Goal: Transaction & Acquisition: Download file/media

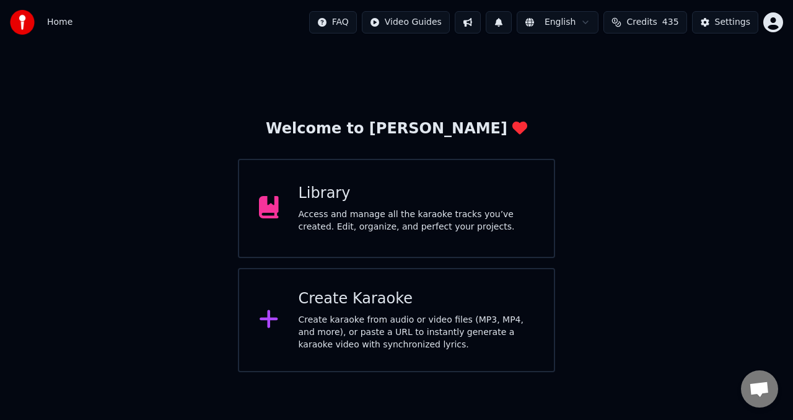
click at [738, 74] on div "Welcome to Youka Library Access and manage all the karaoke tracks you’ve create…" at bounding box center [396, 208] width 793 height 327
click at [273, 208] on icon at bounding box center [269, 207] width 20 height 22
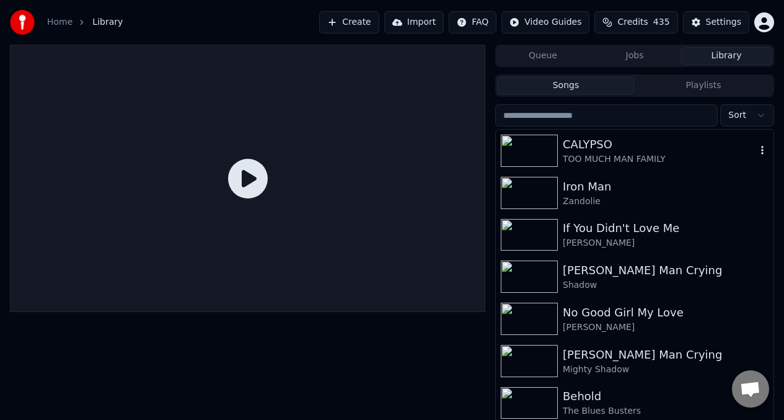
click at [532, 143] on img at bounding box center [529, 150] width 57 height 32
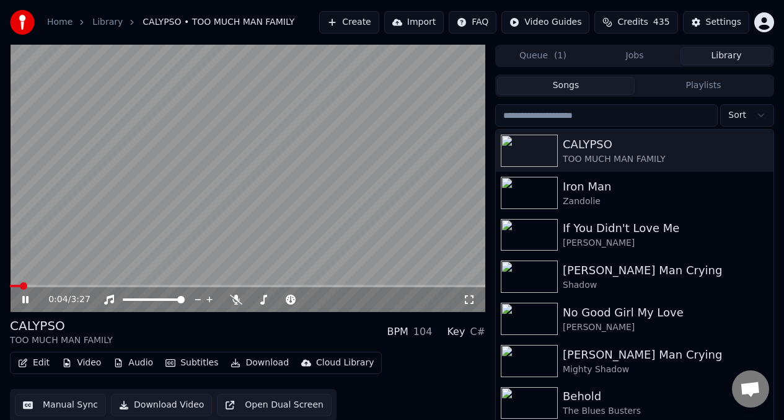
click at [104, 265] on video at bounding box center [247, 178] width 475 height 267
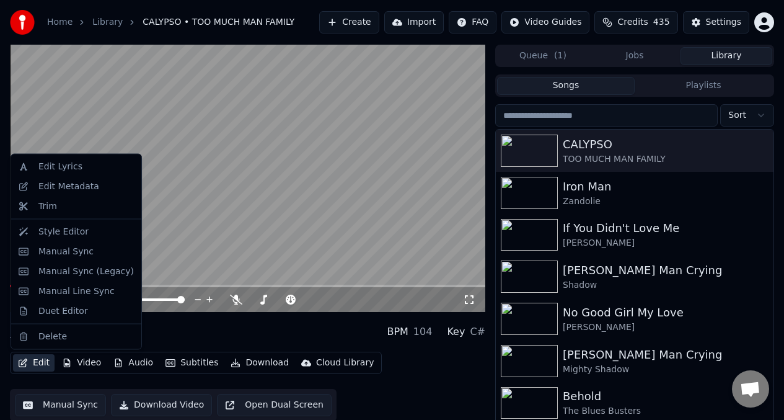
click at [40, 365] on button "Edit" at bounding box center [34, 362] width 42 height 17
click at [53, 186] on div "Edit Metadata" at bounding box center [68, 186] width 61 height 12
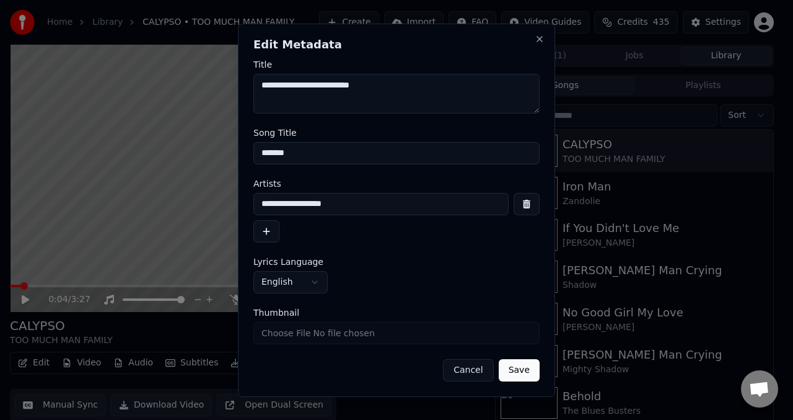
click at [299, 88] on textarea "**********" at bounding box center [396, 94] width 286 height 40
click at [317, 86] on textarea "**********" at bounding box center [396, 94] width 286 height 40
click at [345, 87] on textarea "**********" at bounding box center [396, 94] width 286 height 40
click at [363, 87] on textarea "**********" at bounding box center [396, 94] width 286 height 40
click at [401, 91] on textarea "**********" at bounding box center [396, 94] width 286 height 40
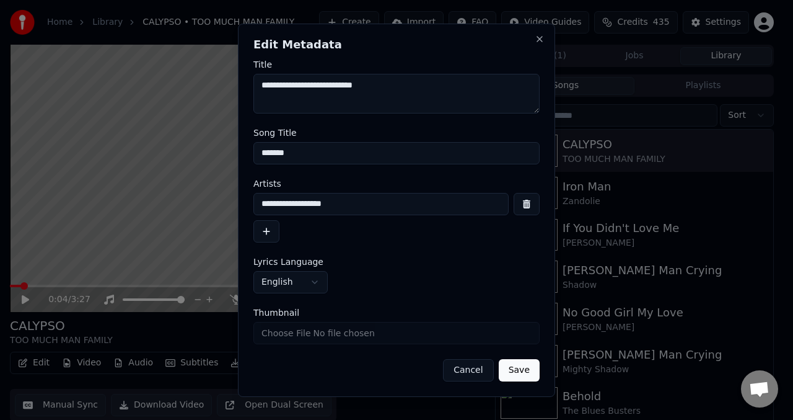
click at [402, 86] on textarea "**********" at bounding box center [396, 94] width 286 height 40
type textarea "**********"
click at [310, 154] on input "*******" at bounding box center [396, 153] width 286 height 22
type input "*"
type input "**********"
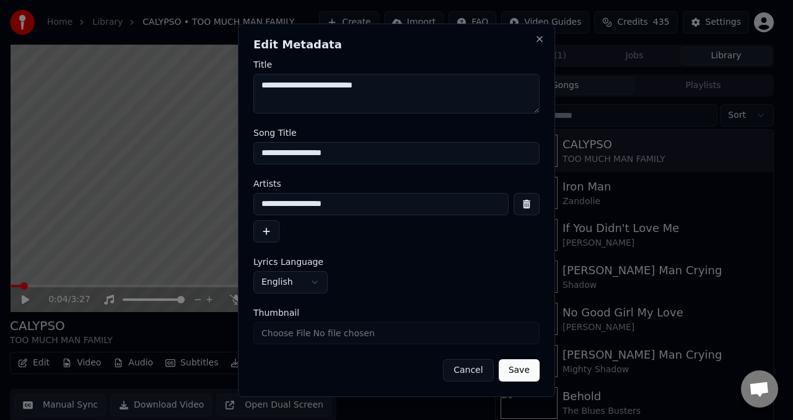
click at [369, 209] on input "**********" at bounding box center [380, 204] width 255 height 22
type input "*"
type input "********"
click at [519, 368] on button "Save" at bounding box center [519, 370] width 41 height 22
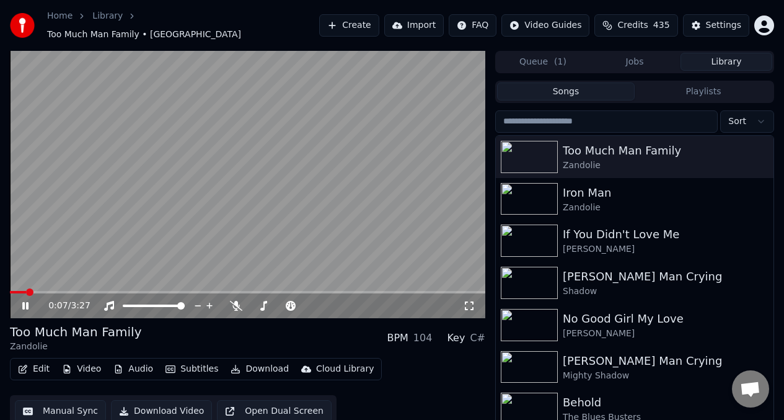
click at [10, 284] on video at bounding box center [247, 184] width 475 height 267
click at [14, 291] on span at bounding box center [12, 292] width 4 height 2
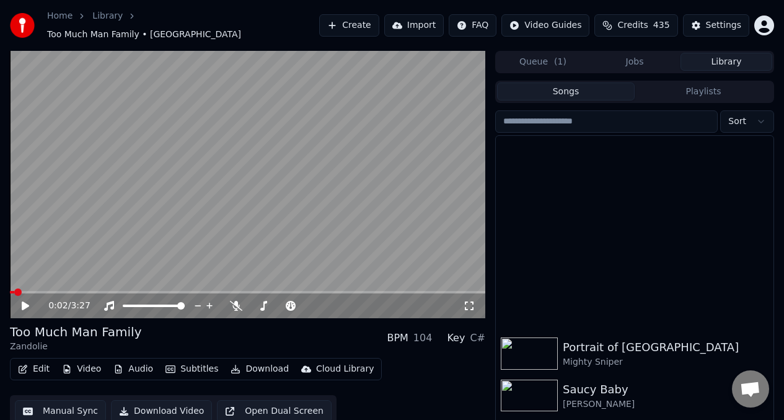
scroll to position [840, 0]
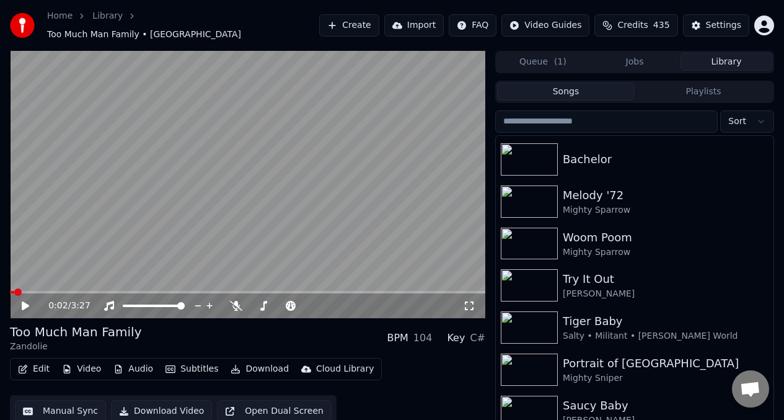
click at [116, 187] on video at bounding box center [247, 184] width 475 height 267
click at [154, 302] on div at bounding box center [165, 305] width 100 height 12
click at [154, 304] on span at bounding box center [138, 305] width 31 height 2
click at [271, 302] on span at bounding box center [272, 305] width 7 height 7
click at [17, 291] on span at bounding box center [39, 292] width 58 height 2
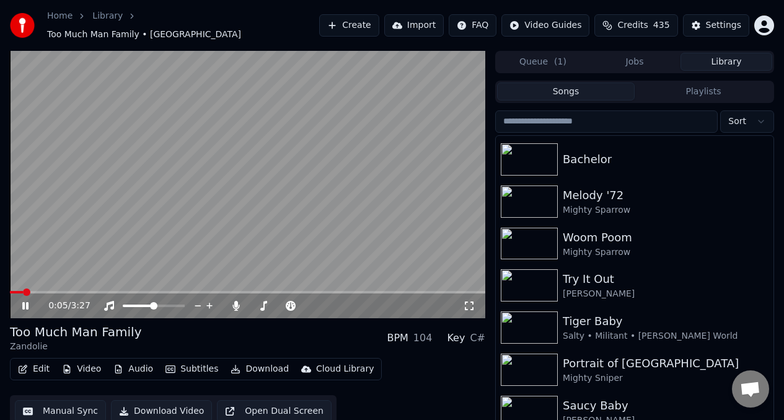
click at [177, 97] on video at bounding box center [247, 184] width 475 height 267
click at [87, 166] on video at bounding box center [247, 184] width 475 height 267
click at [117, 130] on video at bounding box center [247, 184] width 475 height 267
click at [47, 293] on div "0:18 / 3:27" at bounding box center [247, 305] width 475 height 25
click at [48, 282] on video at bounding box center [247, 184] width 475 height 267
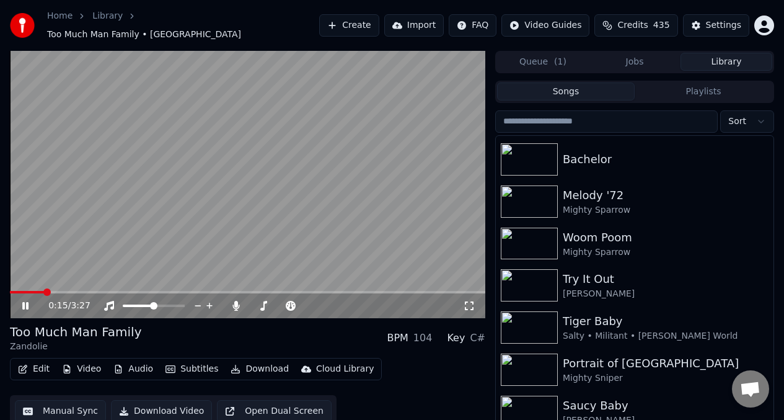
click at [44, 291] on span at bounding box center [27, 292] width 34 height 2
drag, startPoint x: 89, startPoint y: 86, endPoint x: 74, endPoint y: 79, distance: 16.4
click at [84, 84] on video at bounding box center [247, 184] width 475 height 267
click at [73, 81] on video at bounding box center [247, 184] width 475 height 267
click at [131, 96] on video at bounding box center [247, 184] width 475 height 267
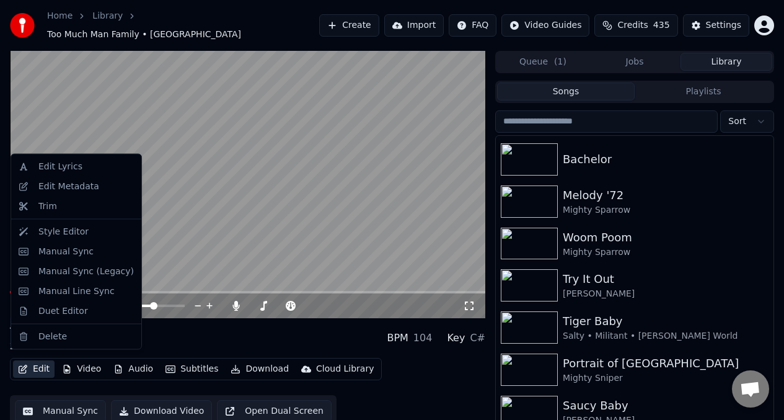
click at [43, 366] on button "Edit" at bounding box center [34, 368] width 42 height 17
click at [43, 251] on div "Manual Sync" at bounding box center [65, 251] width 55 height 12
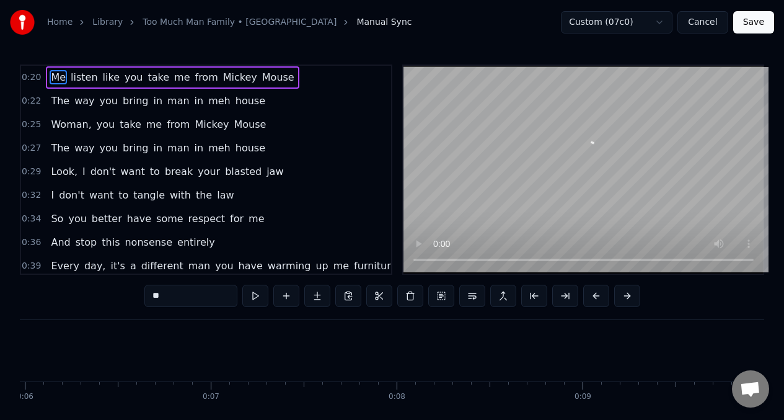
scroll to position [0, 3675]
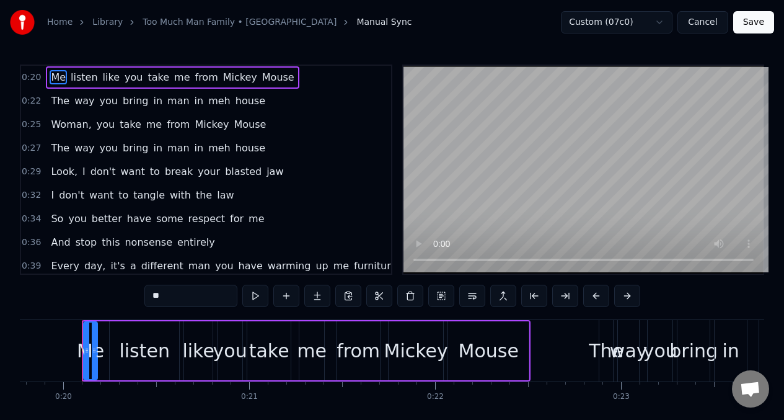
click at [144, 356] on div "listen" at bounding box center [144, 351] width 51 height 28
type input "******"
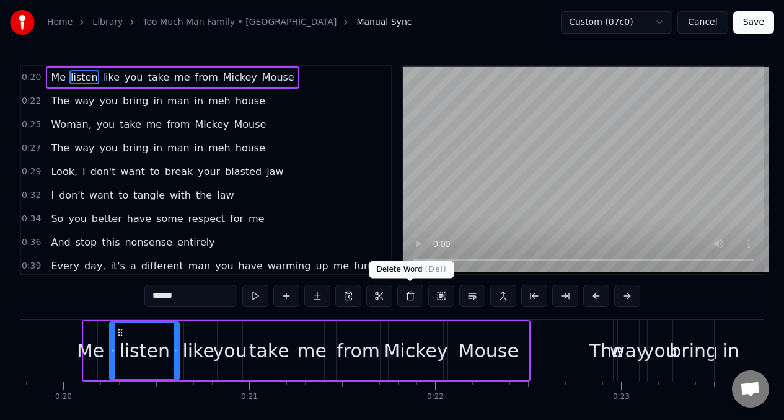
click at [413, 298] on button at bounding box center [410, 295] width 26 height 22
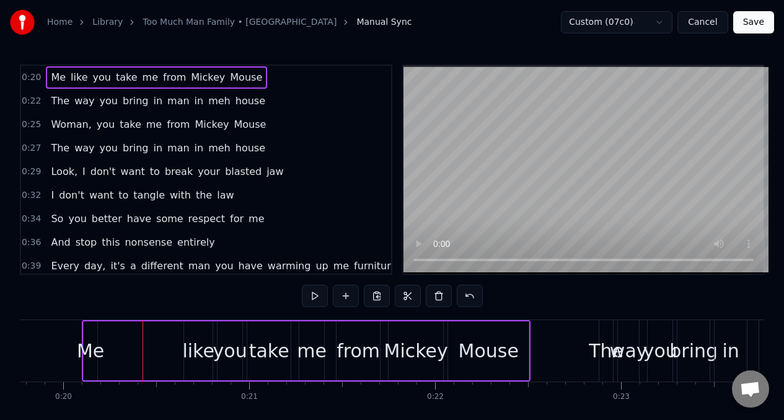
click at [95, 343] on div "Me" at bounding box center [90, 351] width 27 height 28
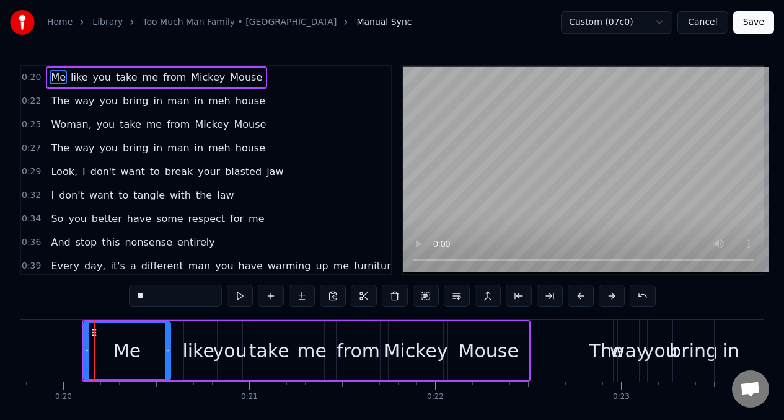
drag, startPoint x: 95, startPoint y: 343, endPoint x: 169, endPoint y: 348, distance: 73.3
click at [169, 348] on div at bounding box center [167, 350] width 5 height 56
click at [237, 296] on button at bounding box center [240, 295] width 26 height 22
click at [162, 293] on input "**" at bounding box center [175, 295] width 93 height 22
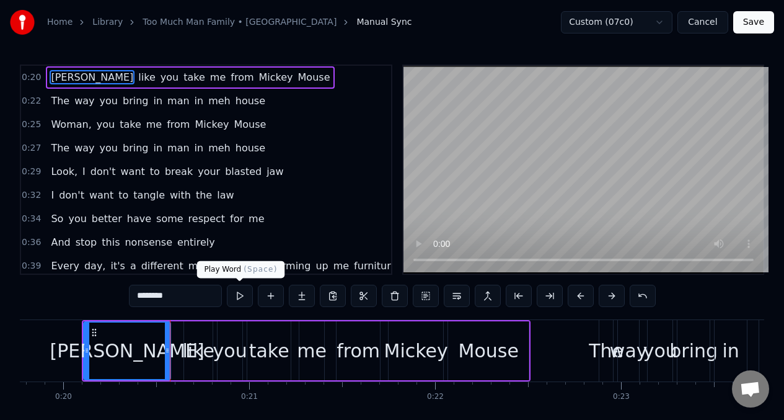
click at [235, 296] on button at bounding box center [240, 295] width 26 height 22
click at [179, 294] on input "********" at bounding box center [175, 295] width 93 height 22
type input "********"
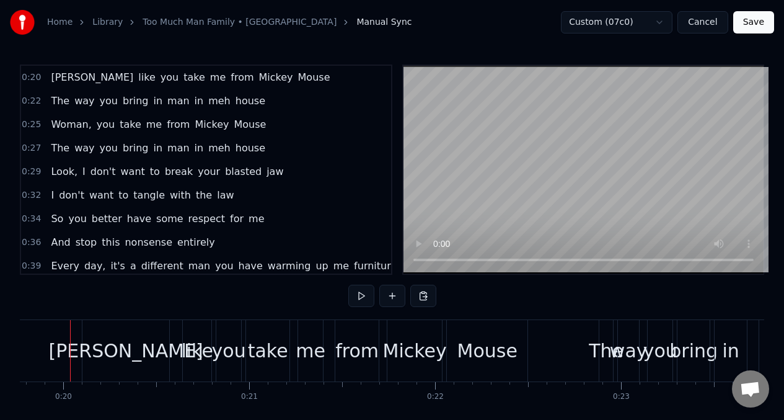
scroll to position [0, 3664]
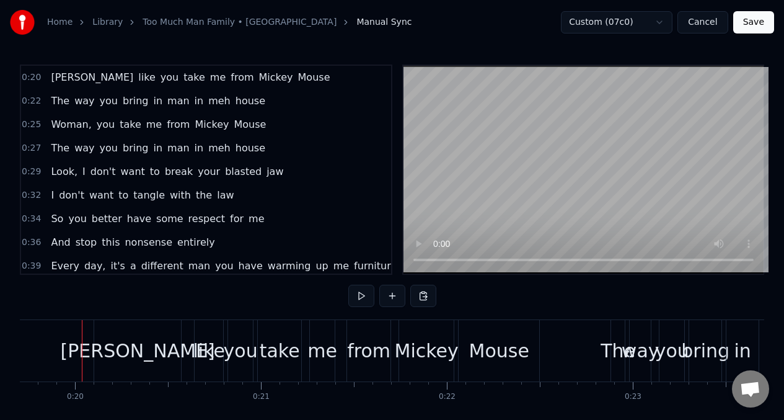
click at [359, 293] on button at bounding box center [361, 295] width 26 height 22
click at [360, 356] on div "from" at bounding box center [368, 351] width 43 height 28
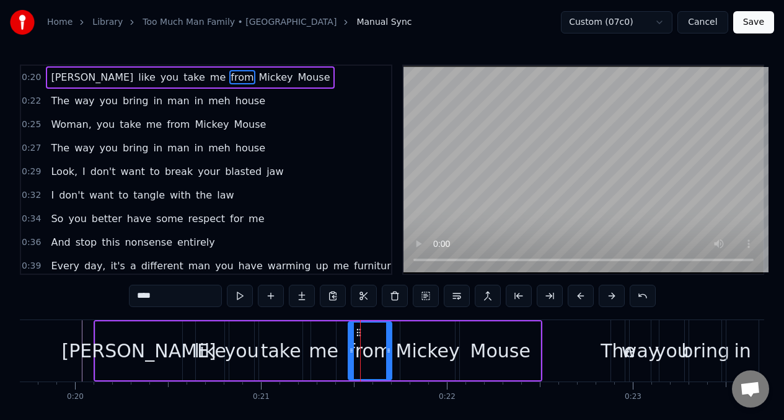
click at [177, 299] on input "****" at bounding box center [175, 295] width 93 height 22
type input "*"
type input "***"
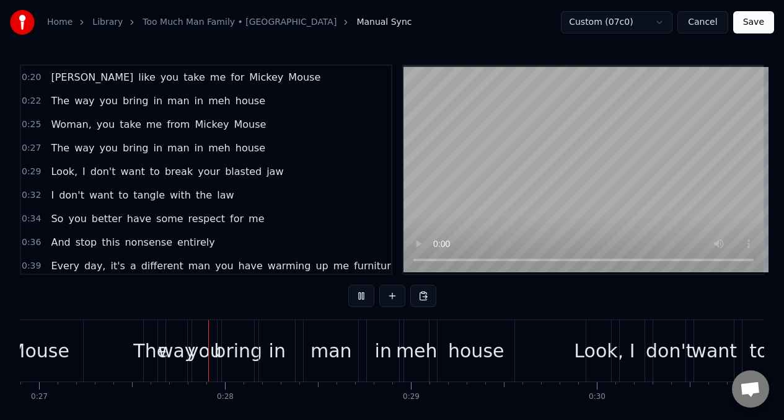
scroll to position [0, 5002]
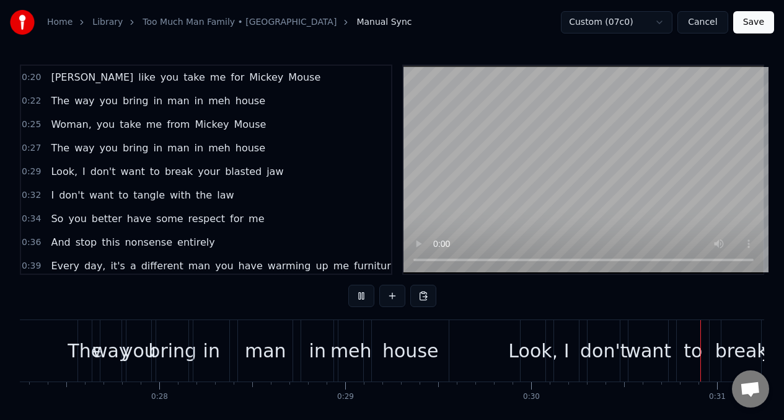
click at [165, 129] on span "from" at bounding box center [177, 124] width 25 height 14
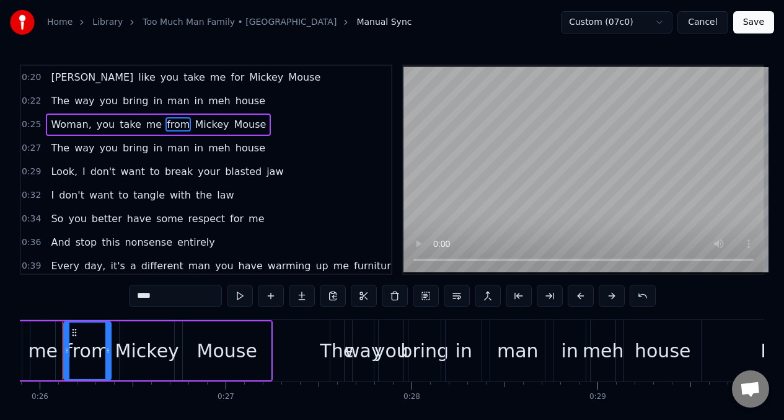
scroll to position [0, 4795]
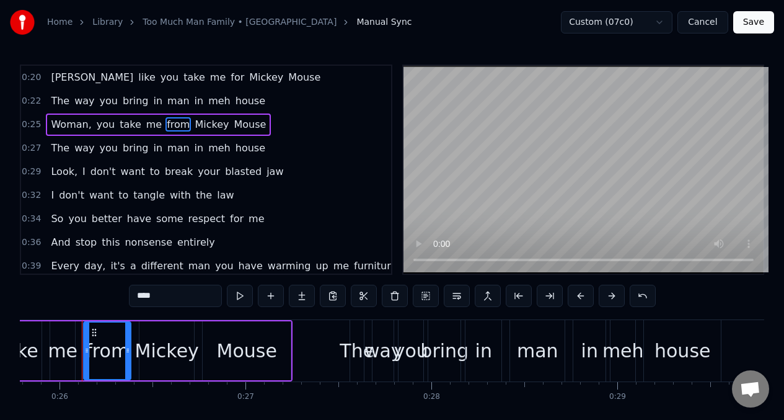
click at [162, 301] on input "****" at bounding box center [175, 295] width 93 height 22
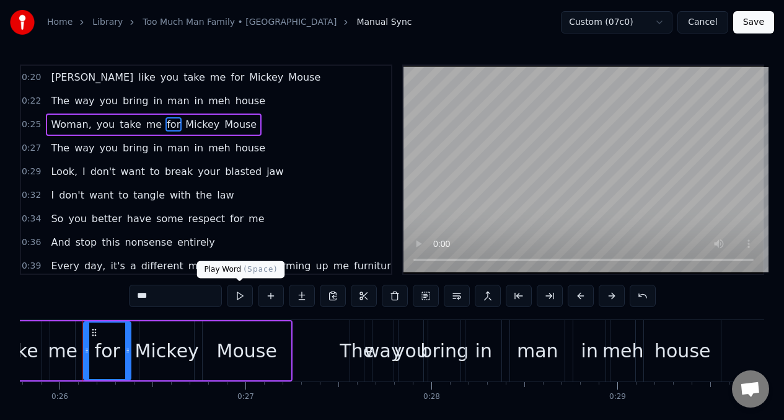
click at [241, 298] on button at bounding box center [240, 295] width 26 height 22
click at [241, 297] on button at bounding box center [240, 295] width 26 height 22
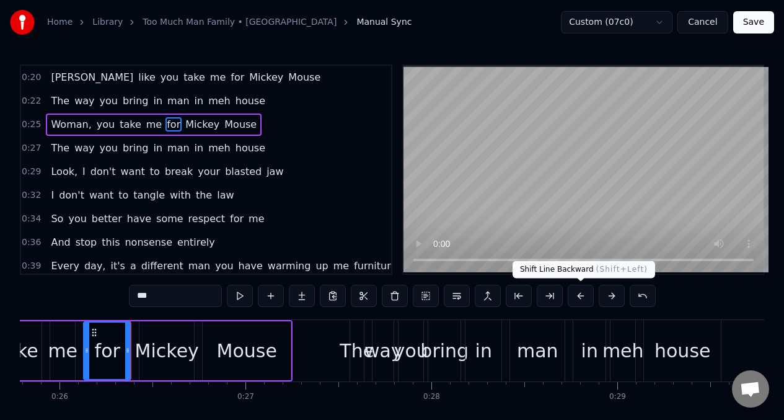
click at [578, 299] on button at bounding box center [581, 295] width 26 height 22
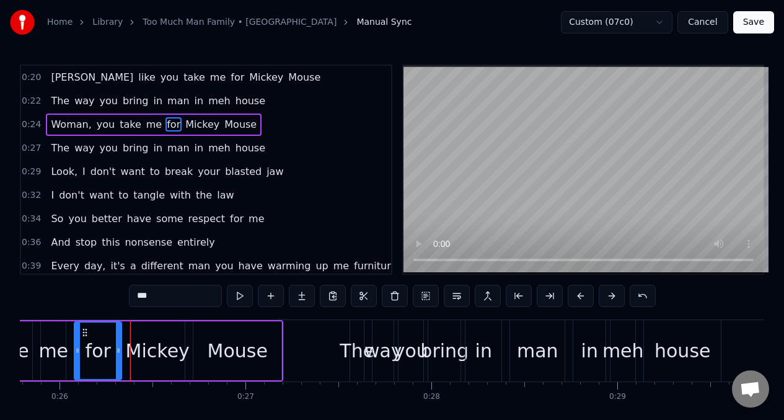
click at [146, 306] on input "***" at bounding box center [175, 295] width 93 height 22
click at [238, 298] on button at bounding box center [240, 295] width 26 height 22
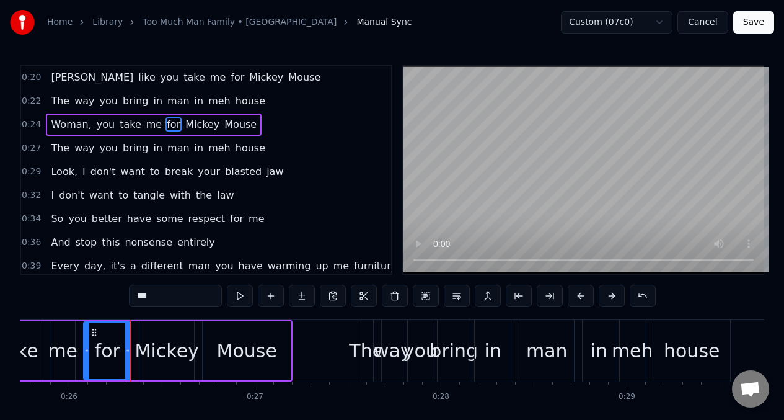
click at [77, 78] on span "[PERSON_NAME]" at bounding box center [92, 77] width 85 height 14
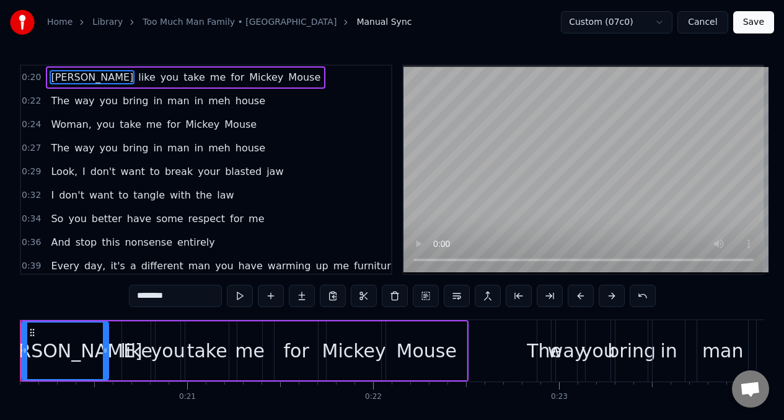
scroll to position [0, 3675]
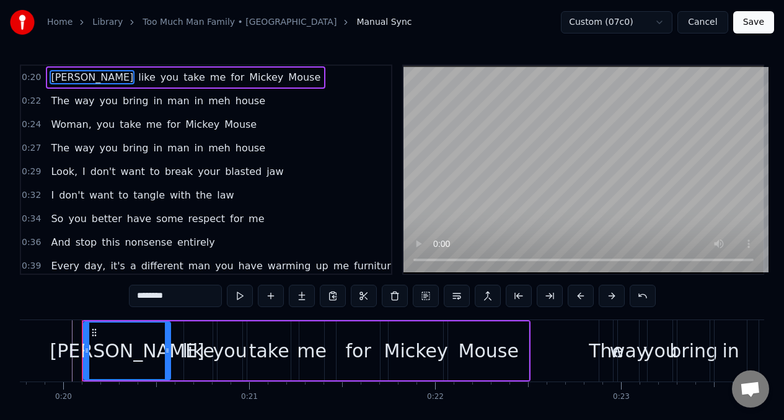
click at [276, 352] on div "take" at bounding box center [269, 351] width 40 height 28
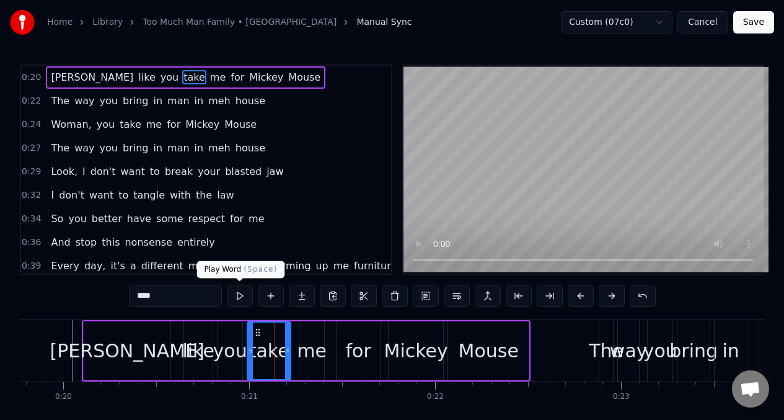
click at [242, 296] on button at bounding box center [240, 295] width 26 height 22
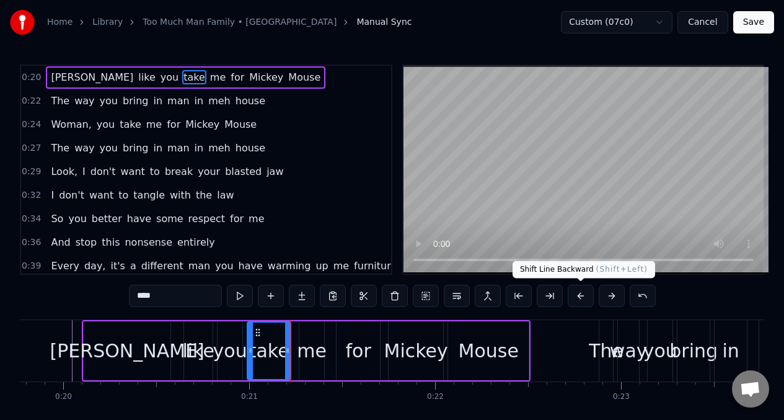
click at [584, 298] on button at bounding box center [581, 295] width 26 height 22
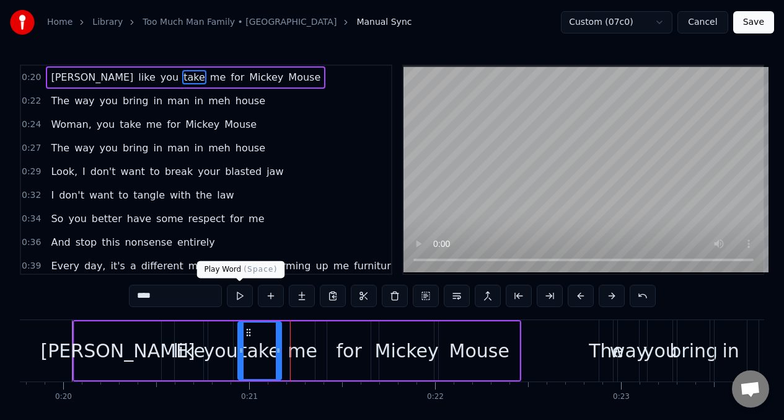
click at [236, 299] on button at bounding box center [240, 295] width 26 height 22
click at [121, 105] on span "bring" at bounding box center [135, 101] width 28 height 14
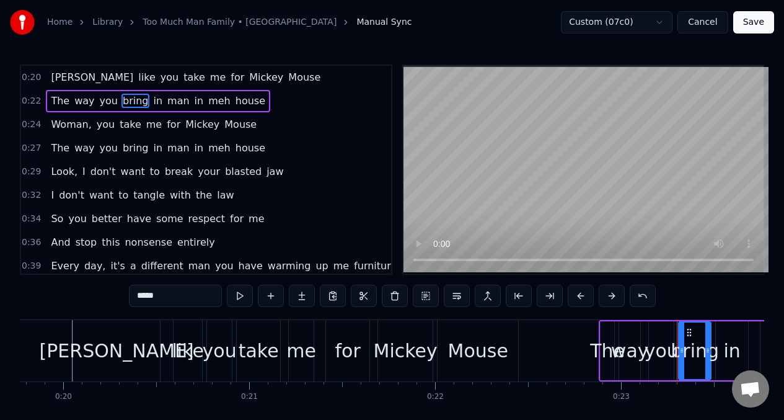
click at [105, 102] on span "you" at bounding box center [109, 101] width 20 height 14
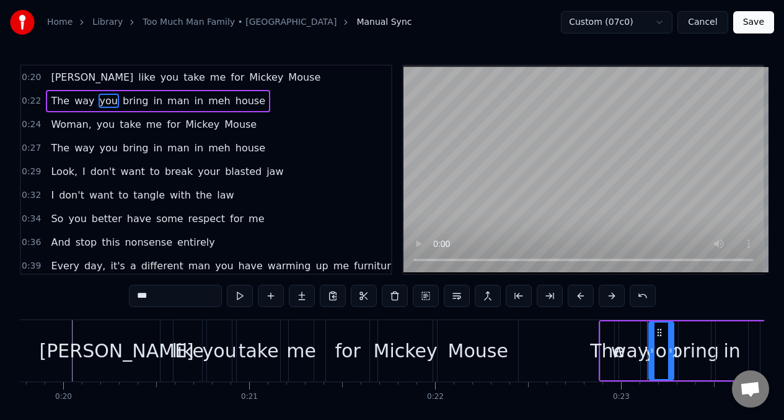
click at [61, 100] on span "The" at bounding box center [60, 101] width 21 height 14
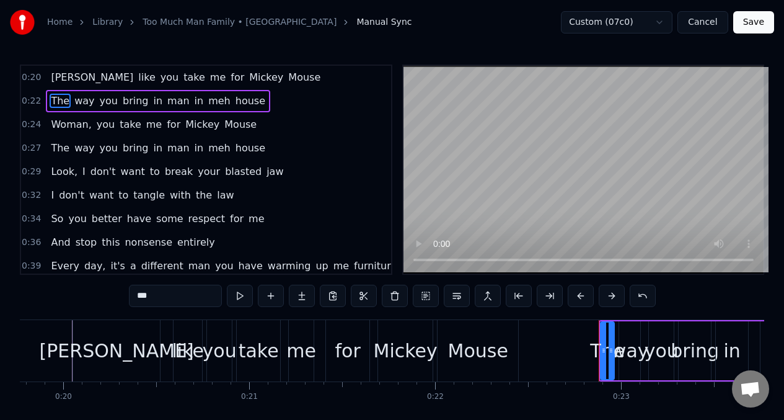
click at [128, 104] on span "bring" at bounding box center [135, 101] width 28 height 14
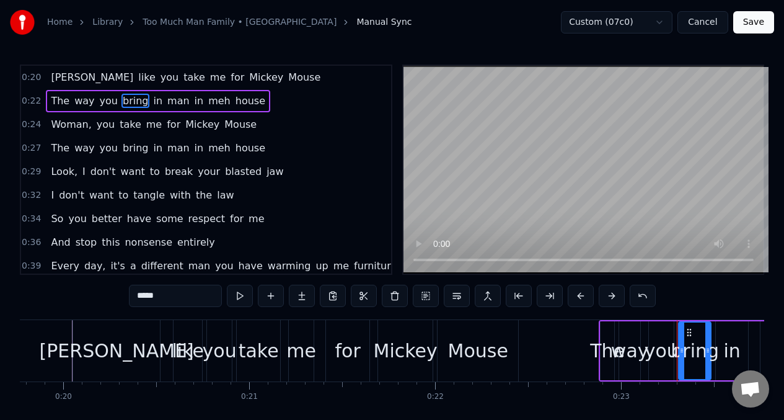
click at [165, 129] on span "for" at bounding box center [173, 124] width 16 height 14
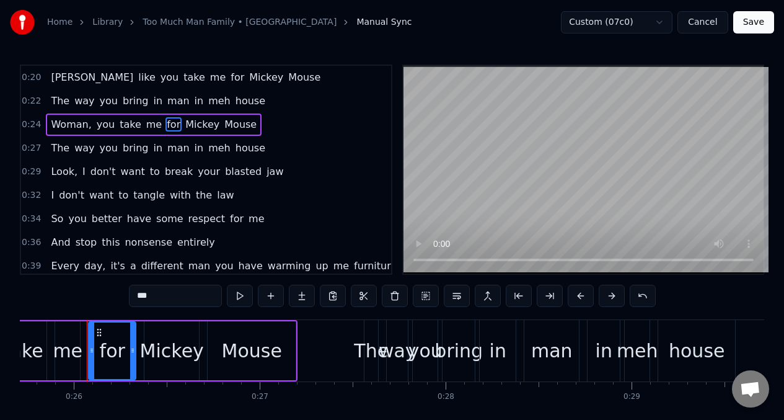
scroll to position [0, 4785]
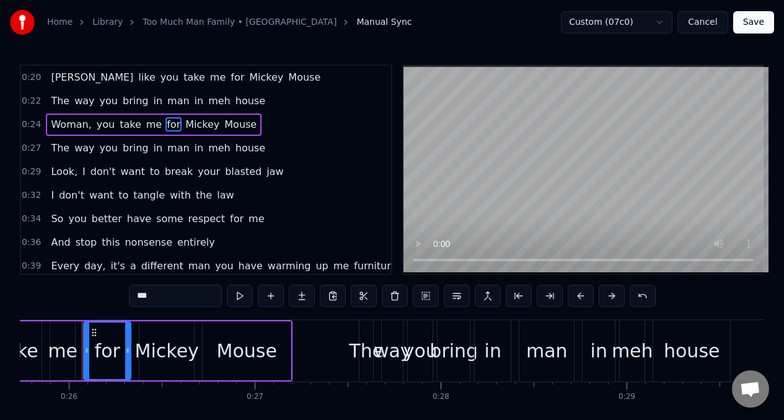
click at [171, 103] on span "man" at bounding box center [178, 101] width 25 height 14
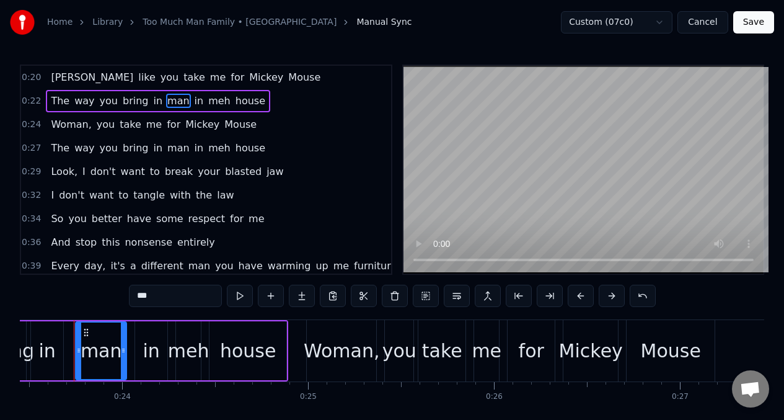
scroll to position [0, 4352]
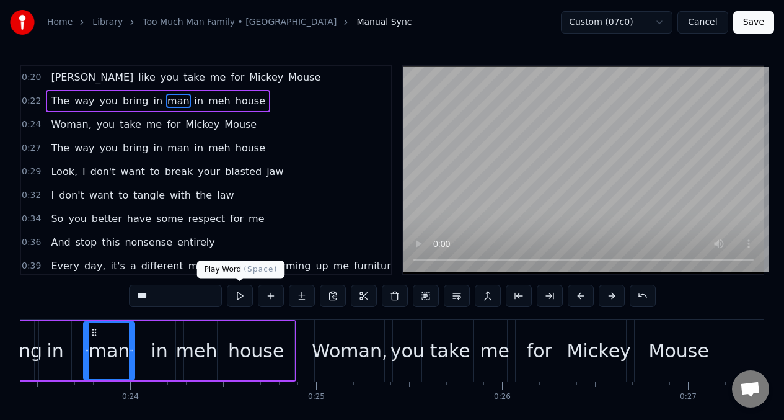
click at [242, 301] on button at bounding box center [240, 295] width 26 height 22
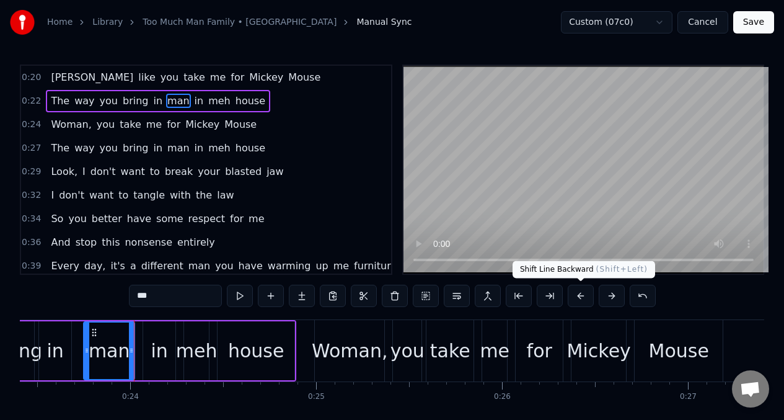
click at [579, 295] on button at bounding box center [581, 295] width 26 height 22
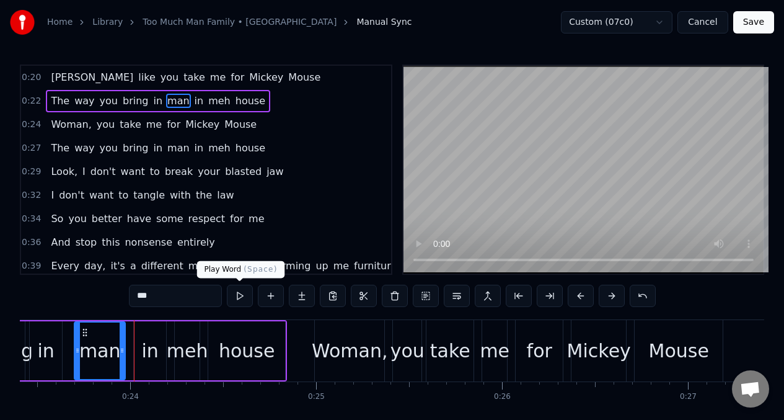
click at [237, 294] on button at bounding box center [240, 295] width 26 height 22
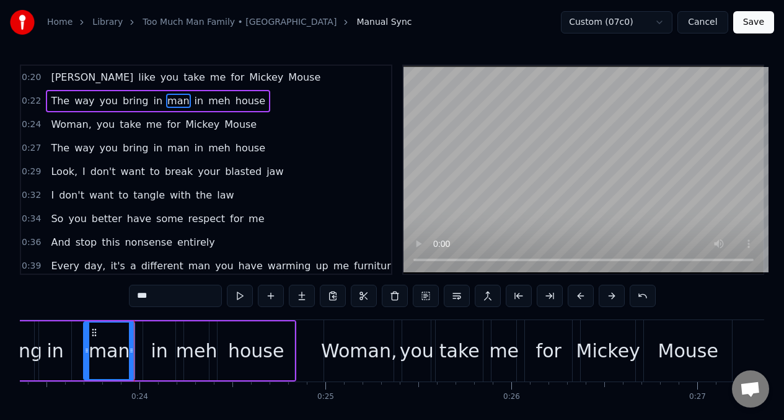
click at [99, 103] on span "you" at bounding box center [109, 101] width 20 height 14
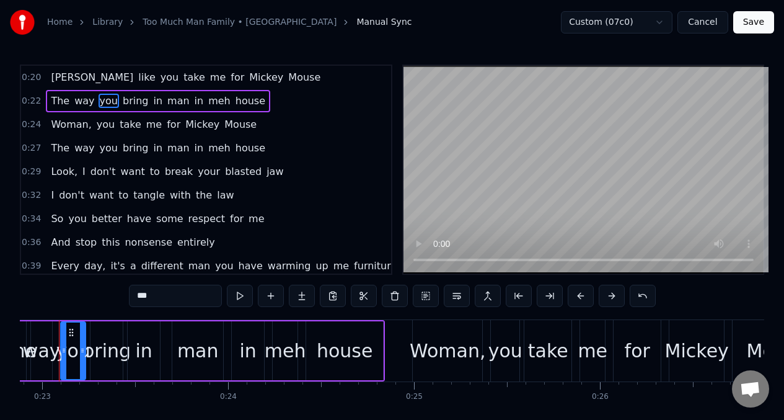
scroll to position [0, 4231]
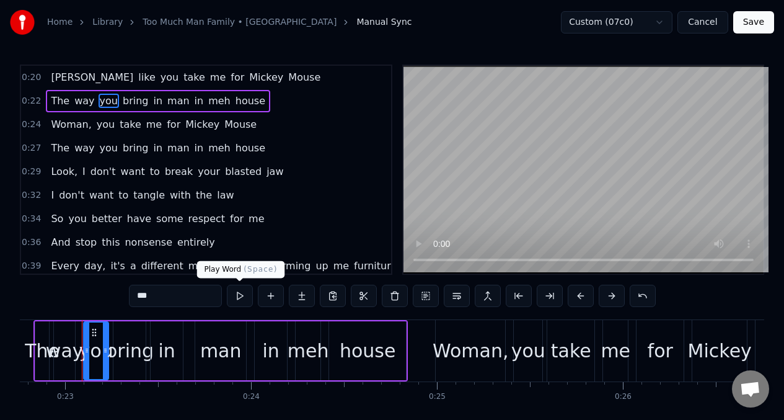
click at [239, 295] on button at bounding box center [240, 295] width 26 height 22
click at [131, 344] on div "bring" at bounding box center [129, 351] width 48 height 28
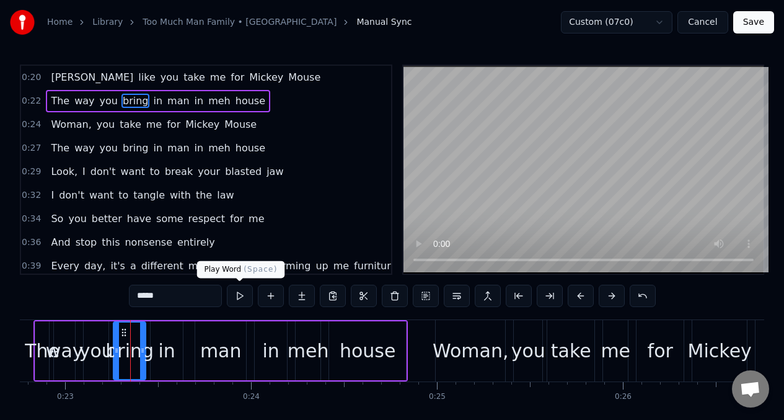
click at [240, 297] on button at bounding box center [240, 295] width 26 height 22
click at [169, 358] on div "in" at bounding box center [167, 351] width 17 height 28
type input "**"
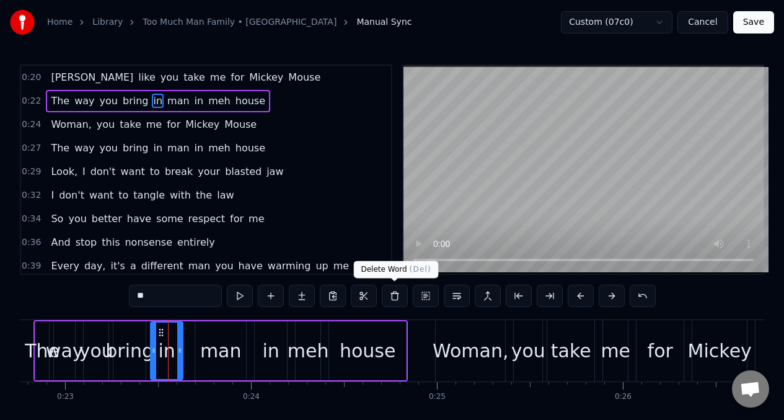
click at [396, 299] on button at bounding box center [395, 295] width 26 height 22
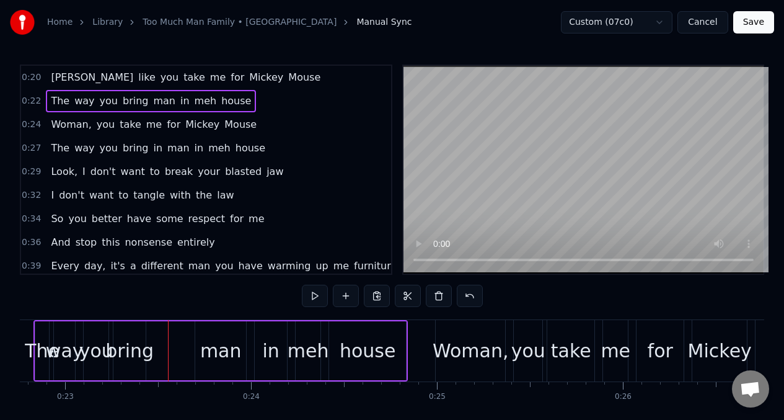
click at [147, 340] on div "bring" at bounding box center [129, 351] width 48 height 28
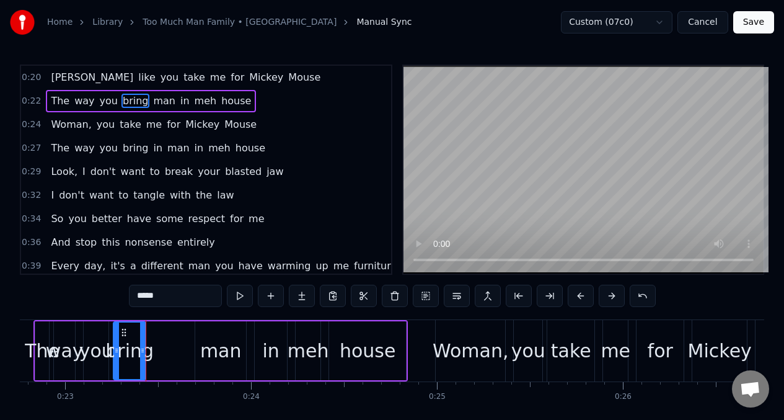
drag, startPoint x: 146, startPoint y: 347, endPoint x: 154, endPoint y: 346, distance: 8.2
click at [156, 346] on div "The way you bring man in [GEOGRAPHIC_DATA]" at bounding box center [220, 350] width 374 height 61
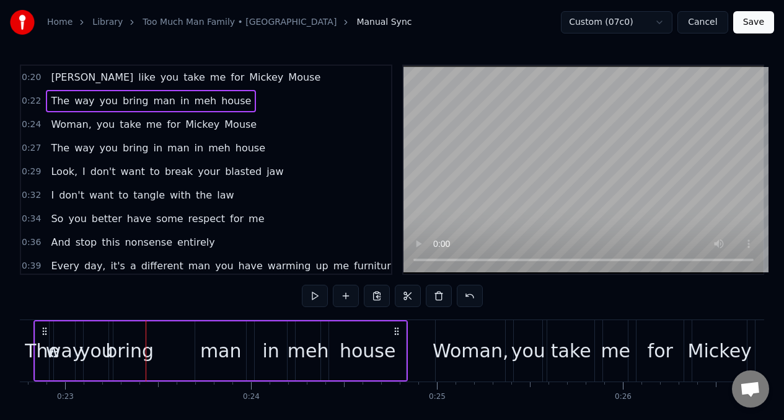
click at [139, 339] on div "bring" at bounding box center [129, 351] width 48 height 28
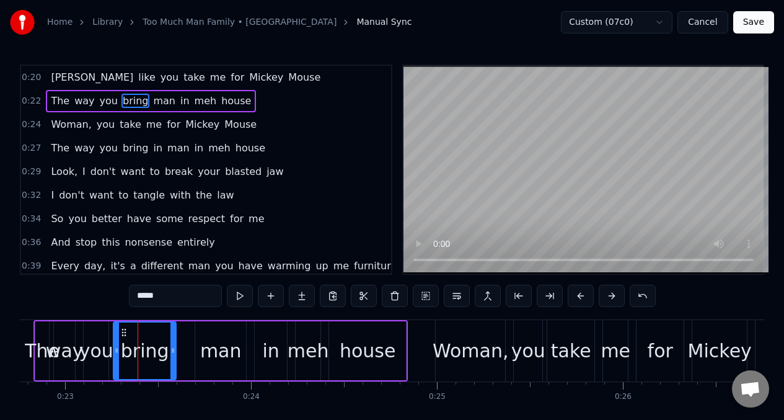
drag, startPoint x: 142, startPoint y: 340, endPoint x: 165, endPoint y: 335, distance: 23.5
click at [172, 342] on div at bounding box center [172, 350] width 5 height 56
click at [166, 298] on input "*****" at bounding box center [175, 295] width 93 height 22
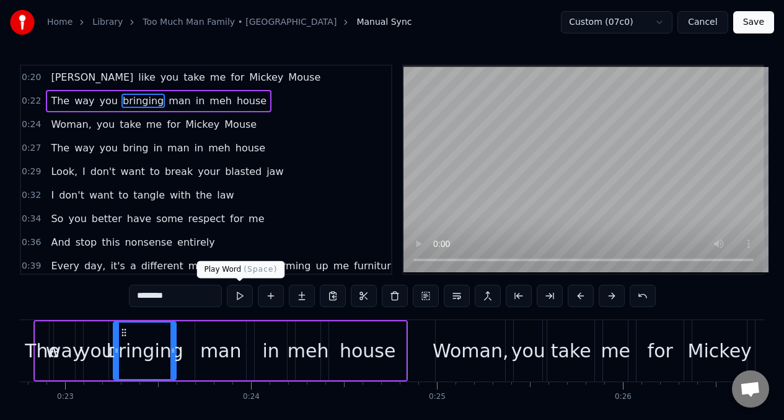
click at [239, 294] on button at bounding box center [240, 295] width 26 height 22
click at [215, 354] on div "man" at bounding box center [221, 351] width 42 height 28
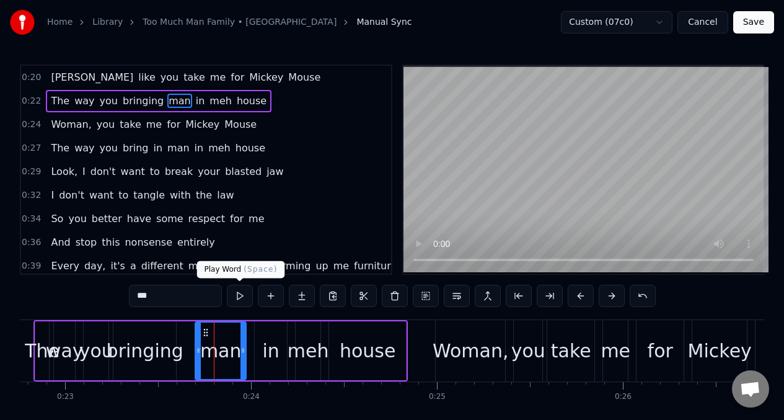
click at [242, 293] on button at bounding box center [240, 295] width 26 height 22
click at [28, 337] on div "The" at bounding box center [42, 351] width 35 height 28
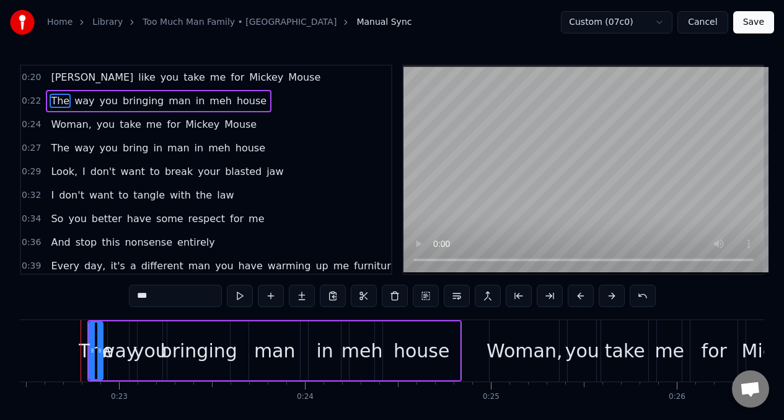
scroll to position [0, 4176]
click at [131, 151] on span "bring" at bounding box center [135, 148] width 28 height 14
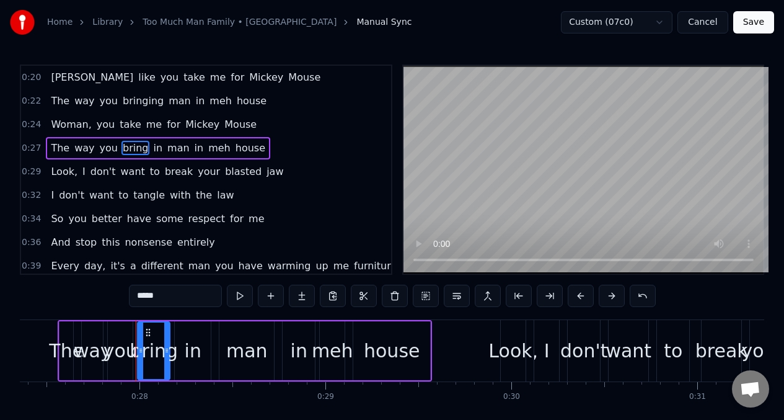
scroll to position [0, 5141]
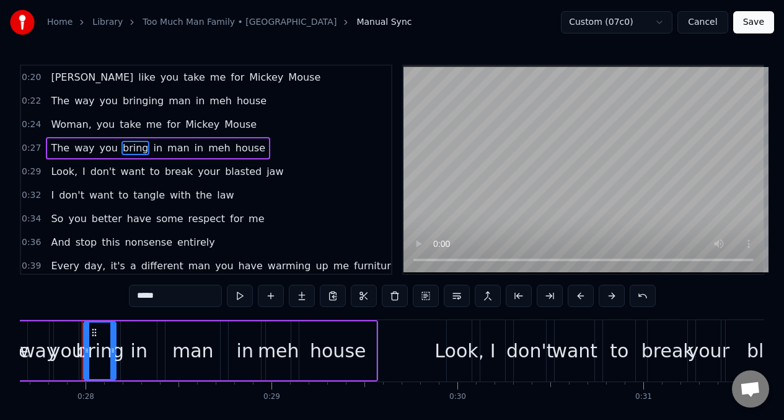
click at [139, 346] on div "in" at bounding box center [139, 351] width 17 height 28
type input "**"
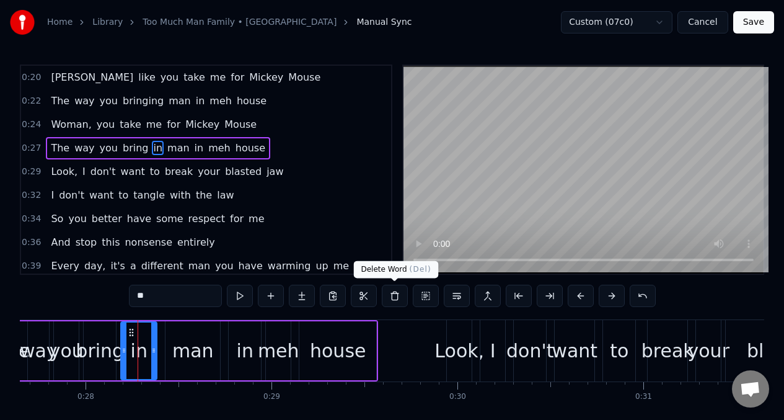
click at [398, 299] on button at bounding box center [395, 295] width 26 height 22
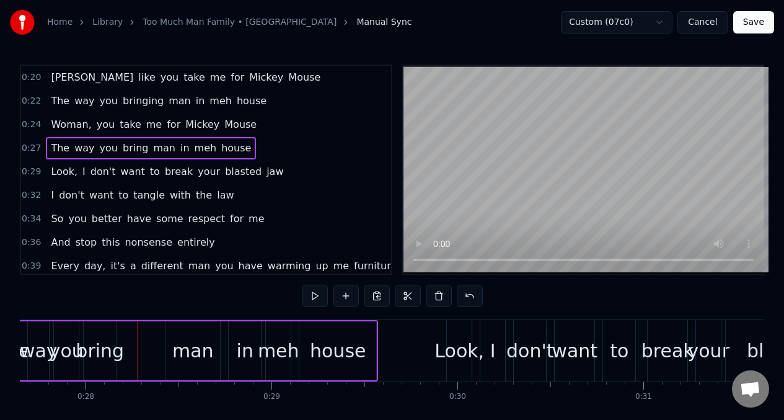
click at [108, 337] on div "bring" at bounding box center [100, 351] width 48 height 28
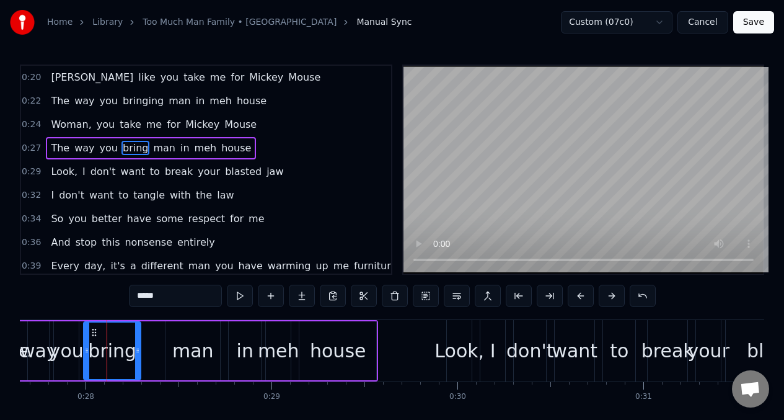
drag, startPoint x: 113, startPoint y: 339, endPoint x: 140, endPoint y: 344, distance: 27.7
click at [140, 344] on div at bounding box center [137, 350] width 5 height 56
click at [174, 294] on input "*****" at bounding box center [175, 295] width 93 height 22
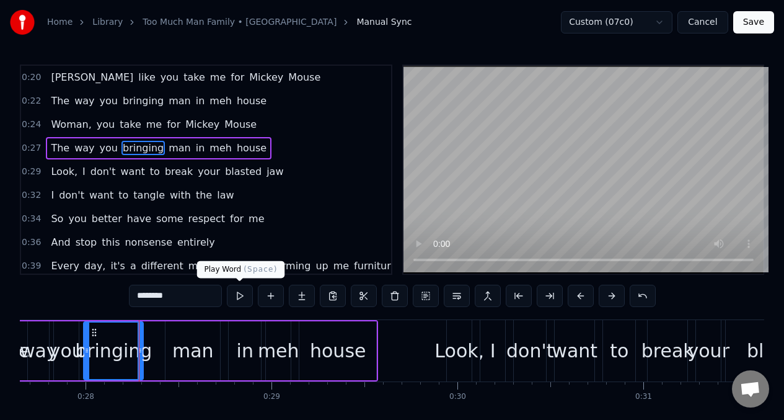
click at [237, 299] on button at bounding box center [240, 295] width 26 height 22
click at [195, 353] on div "man" at bounding box center [193, 351] width 42 height 28
type input "***"
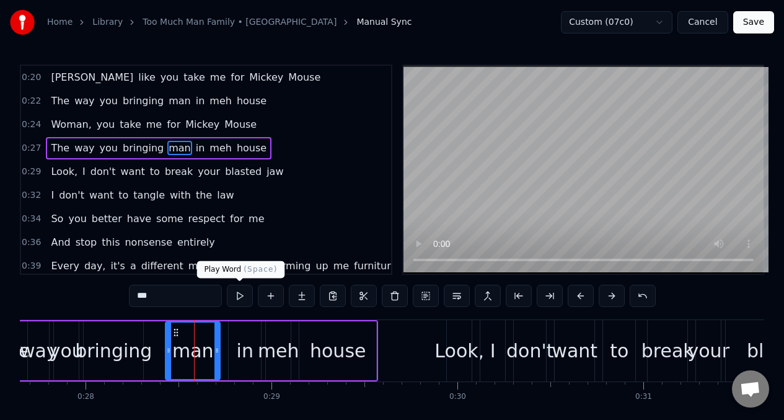
click at [242, 294] on button at bounding box center [240, 295] width 26 height 22
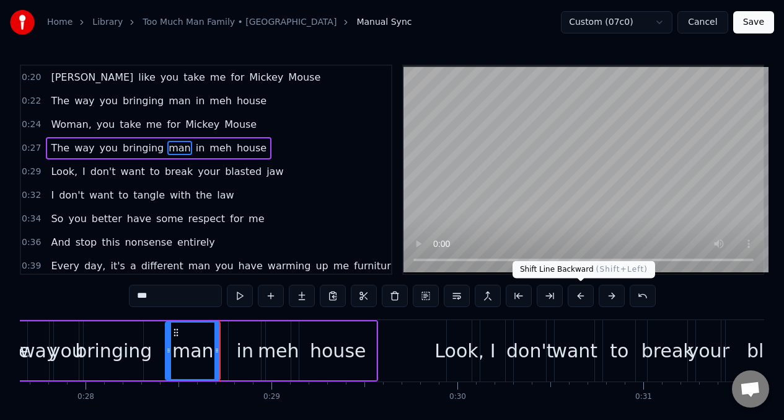
click at [579, 297] on button at bounding box center [581, 295] width 26 height 22
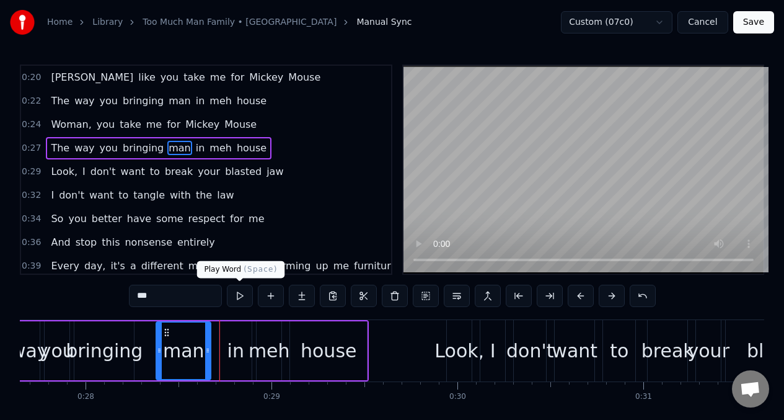
click at [240, 297] on button at bounding box center [240, 295] width 26 height 22
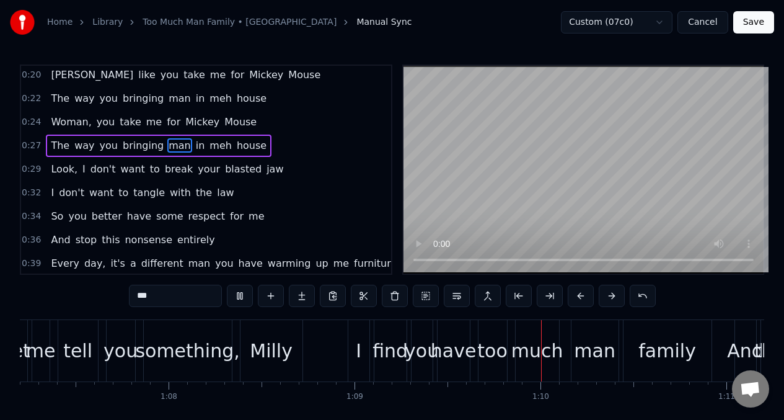
scroll to position [2, 0]
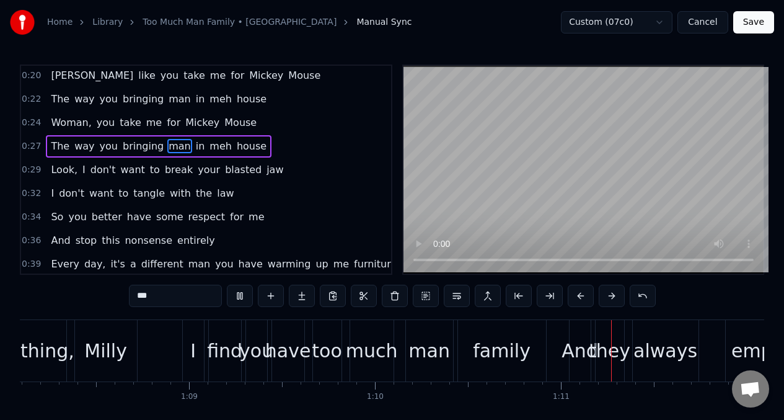
click at [60, 118] on span "Woman," at bounding box center [71, 122] width 43 height 14
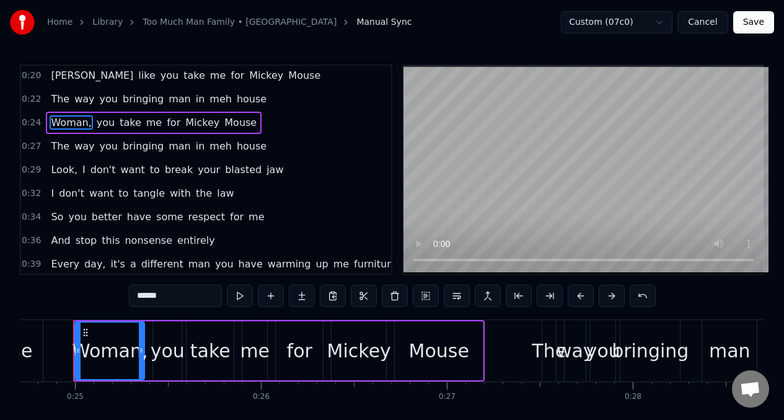
scroll to position [0, 4585]
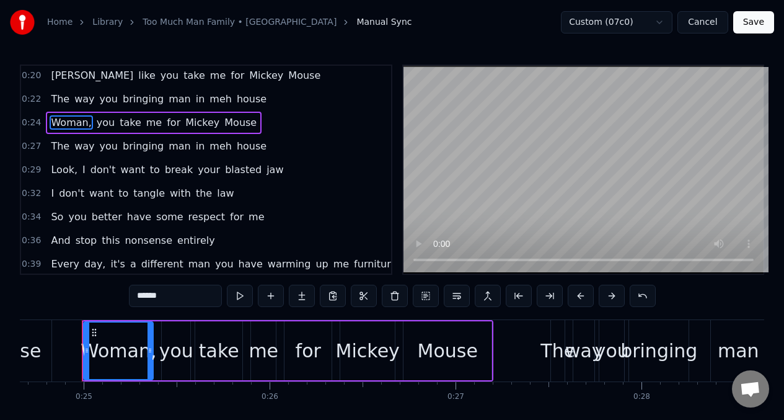
click at [57, 175] on span "Look," at bounding box center [64, 169] width 29 height 14
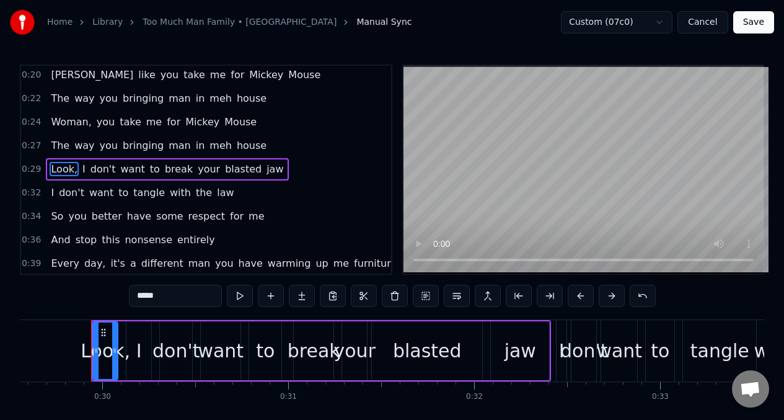
scroll to position [0, 5505]
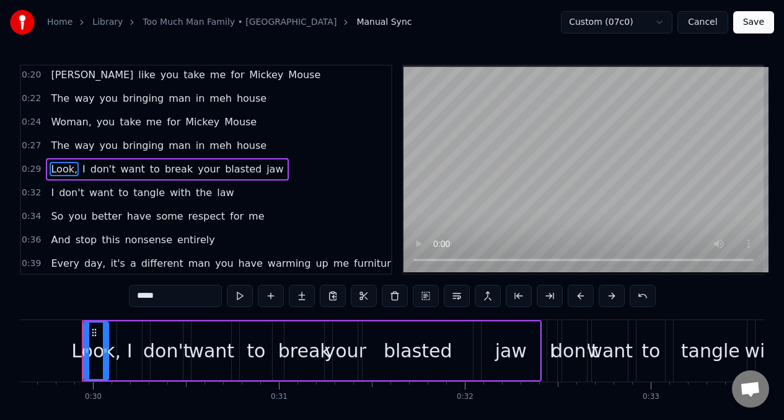
click at [212, 355] on div "want" at bounding box center [211, 351] width 46 height 28
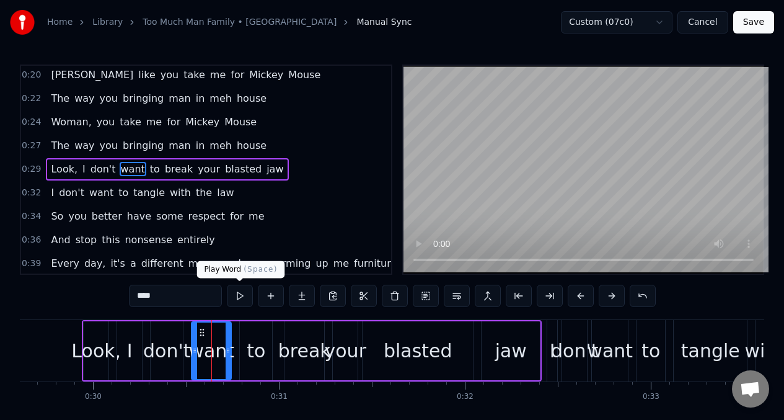
click at [240, 294] on button at bounding box center [240, 295] width 26 height 22
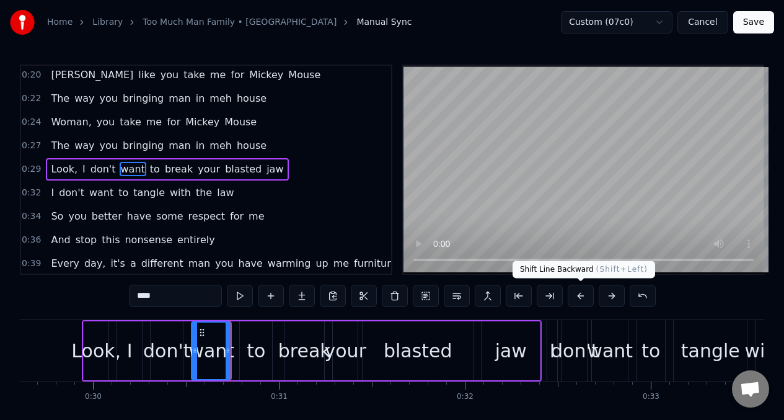
click at [582, 297] on button at bounding box center [581, 295] width 26 height 22
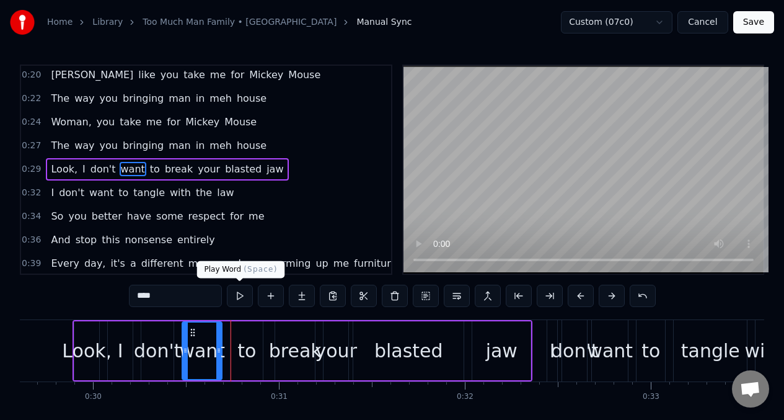
click at [237, 295] on button at bounding box center [240, 295] width 26 height 22
click at [601, 351] on div "want" at bounding box center [610, 351] width 46 height 28
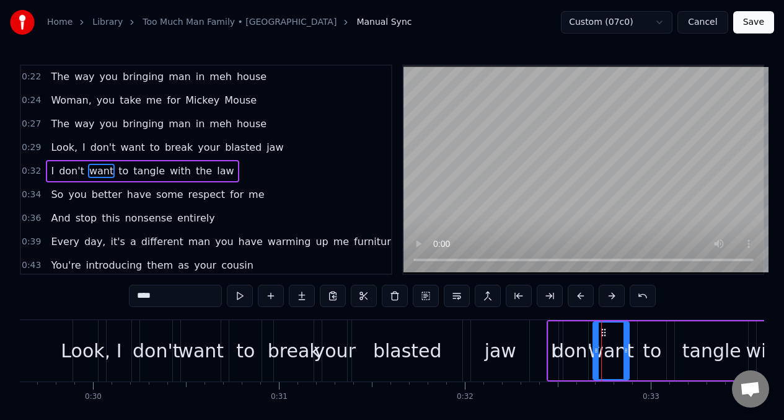
scroll to position [26, 0]
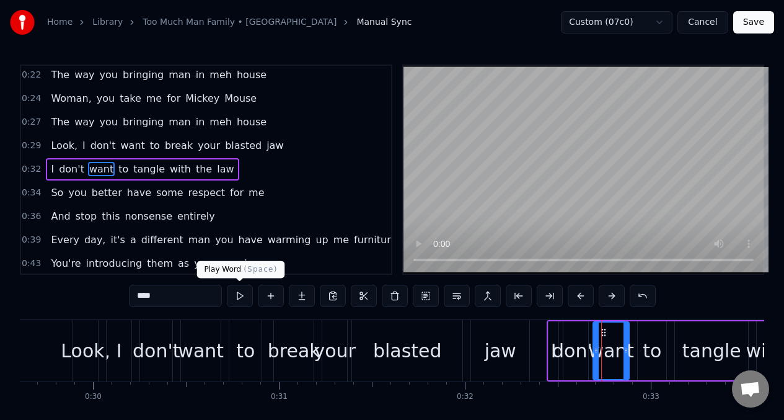
click at [239, 298] on button at bounding box center [240, 295] width 26 height 22
click at [695, 355] on div "tangle" at bounding box center [711, 351] width 59 height 28
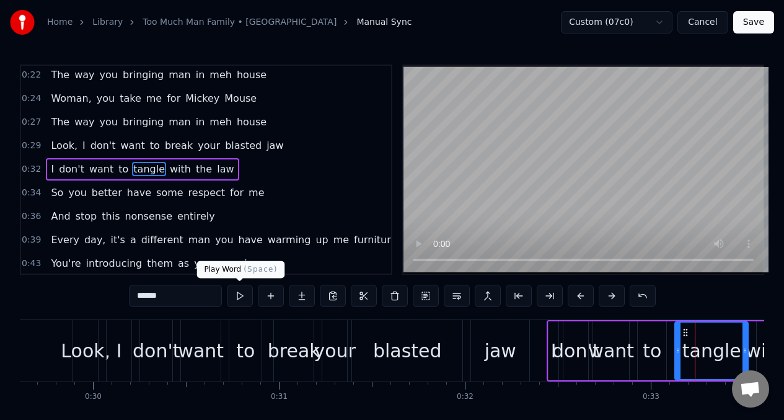
click at [238, 298] on button at bounding box center [240, 295] width 26 height 22
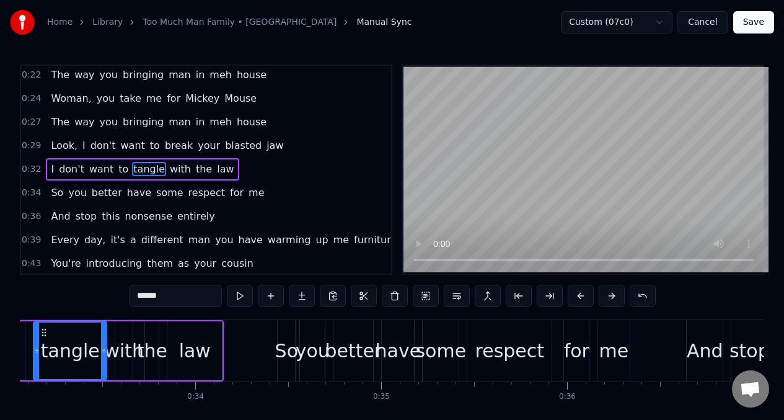
scroll to position [0, 6171]
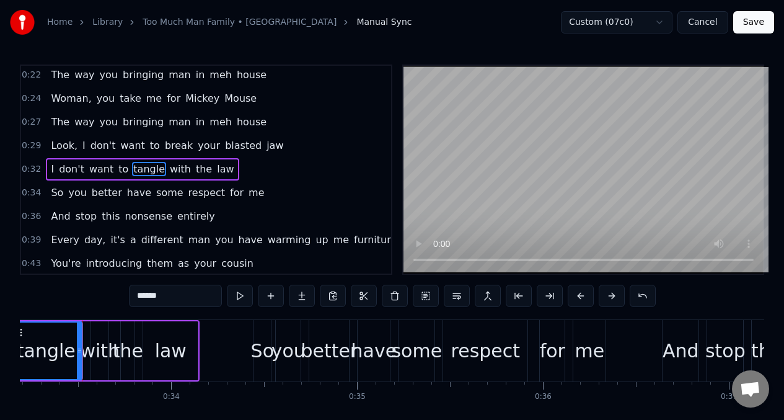
click at [580, 297] on button at bounding box center [581, 295] width 26 height 22
click at [104, 195] on span "better" at bounding box center [106, 192] width 33 height 14
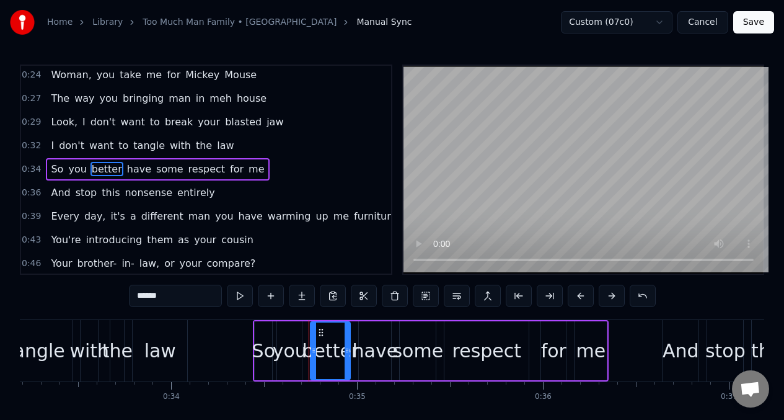
click at [470, 361] on div "respect" at bounding box center [486, 351] width 69 height 28
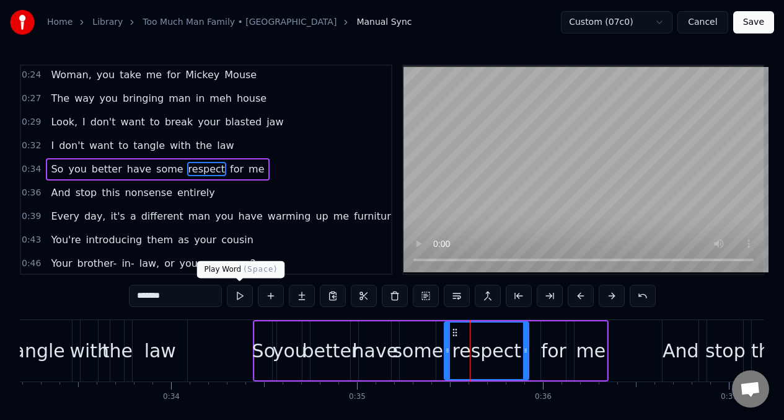
click at [240, 294] on button at bounding box center [240, 295] width 26 height 22
click at [557, 359] on div "for" at bounding box center [553, 351] width 25 height 28
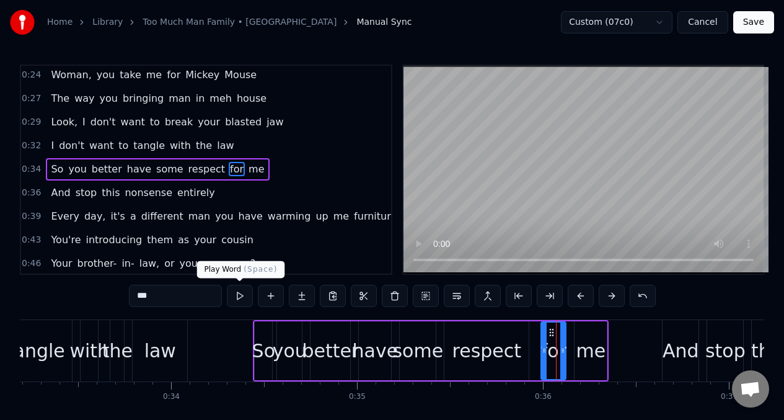
click at [234, 294] on button at bounding box center [240, 295] width 26 height 22
click at [87, 195] on span "stop" at bounding box center [86, 192] width 24 height 14
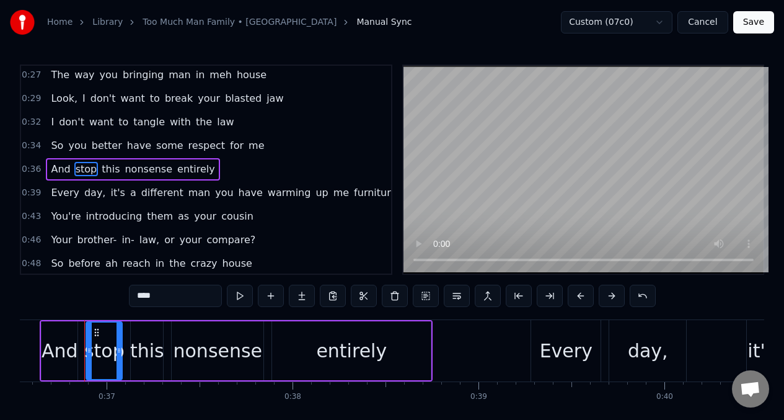
scroll to position [0, 6796]
click at [240, 295] on button at bounding box center [240, 295] width 26 height 22
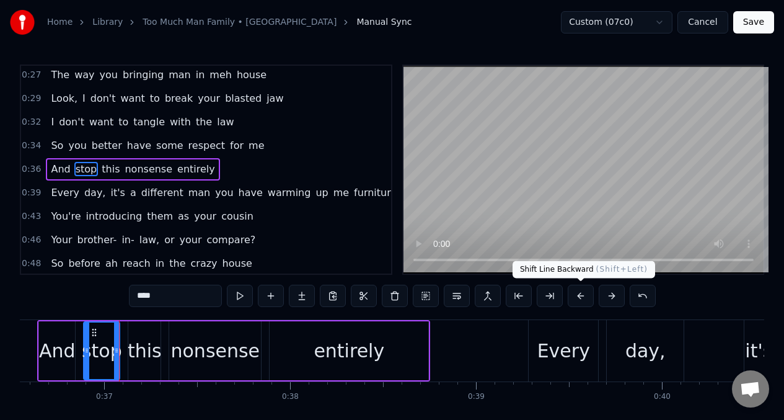
click at [578, 296] on button at bounding box center [581, 295] width 26 height 22
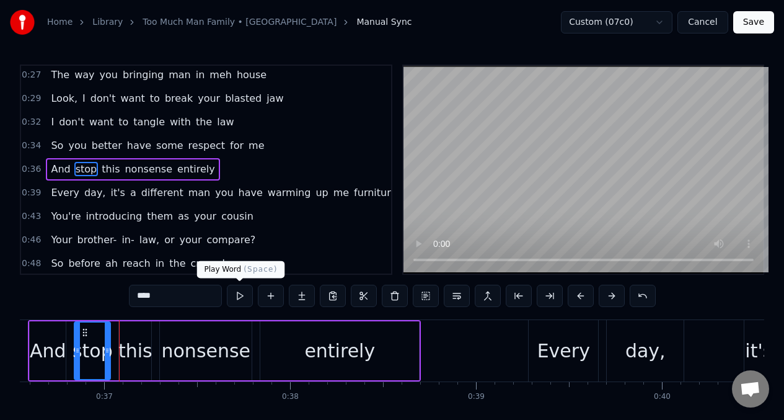
click at [241, 296] on button at bounding box center [240, 295] width 26 height 22
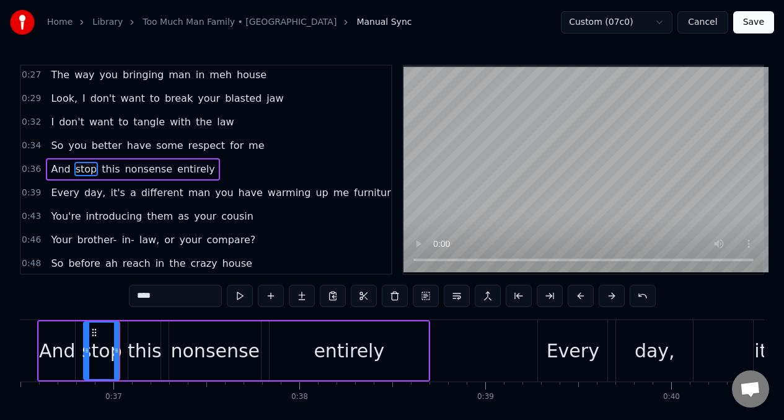
click at [364, 355] on div "entirely" at bounding box center [349, 351] width 71 height 28
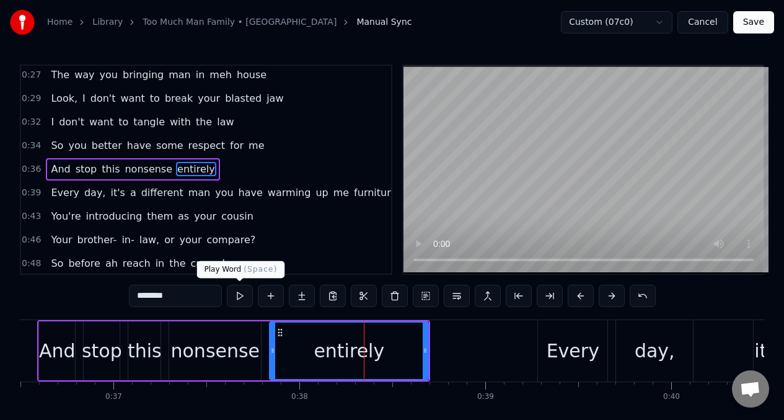
click at [239, 297] on button at bounding box center [240, 295] width 26 height 22
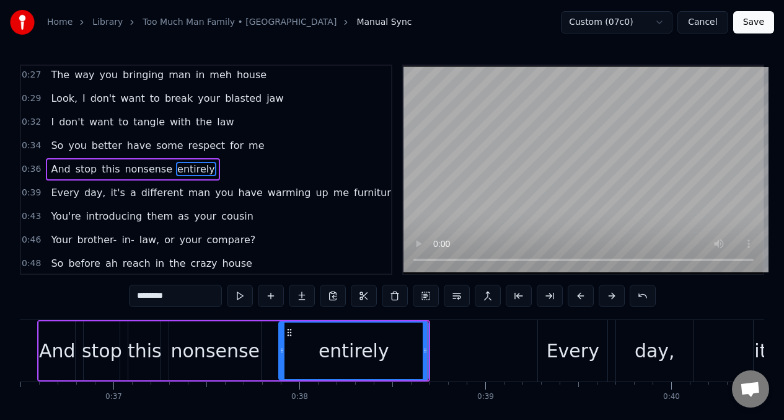
drag, startPoint x: 272, startPoint y: 344, endPoint x: 281, endPoint y: 343, distance: 9.3
click at [281, 343] on div at bounding box center [282, 350] width 5 height 56
click at [240, 296] on button at bounding box center [240, 295] width 26 height 22
click at [234, 343] on div "nonsense" at bounding box center [215, 351] width 89 height 28
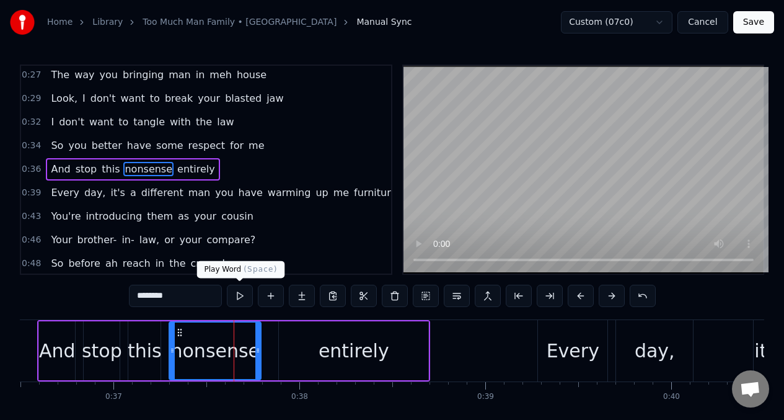
click at [239, 296] on button at bounding box center [240, 295] width 26 height 22
click at [309, 345] on div "entirely" at bounding box center [353, 350] width 149 height 59
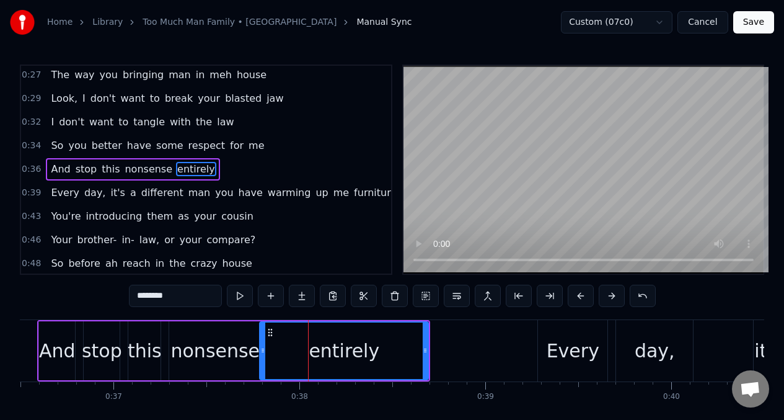
drag, startPoint x: 283, startPoint y: 350, endPoint x: 267, endPoint y: 338, distance: 19.1
click at [263, 347] on icon at bounding box center [262, 350] width 5 height 10
click at [237, 293] on button at bounding box center [240, 295] width 26 height 22
click at [237, 292] on button at bounding box center [240, 295] width 26 height 22
drag, startPoint x: 263, startPoint y: 353, endPoint x: 273, endPoint y: 353, distance: 9.9
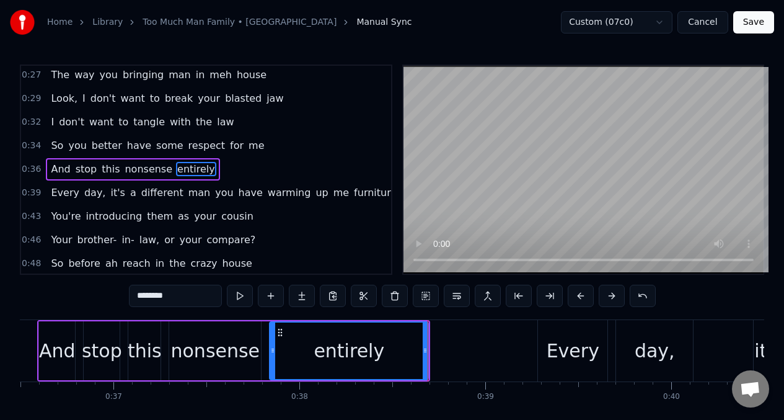
click at [273, 353] on icon at bounding box center [272, 350] width 5 height 10
click at [242, 297] on button at bounding box center [240, 295] width 26 height 22
click at [143, 348] on div "this" at bounding box center [145, 351] width 34 height 28
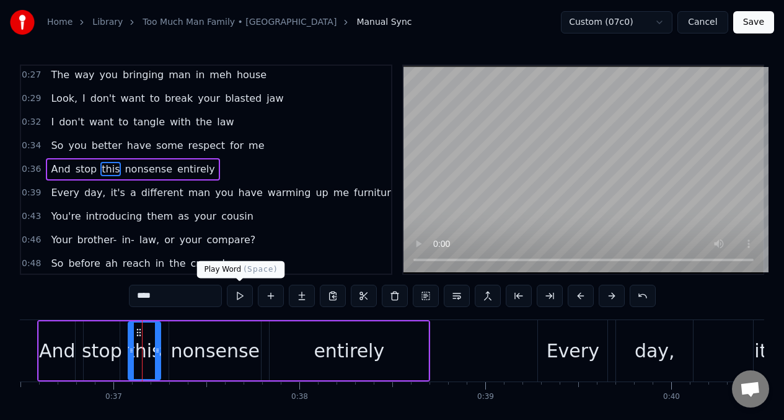
click at [238, 299] on button at bounding box center [240, 295] width 26 height 22
click at [55, 191] on span "Every" at bounding box center [65, 192] width 30 height 14
type input "*****"
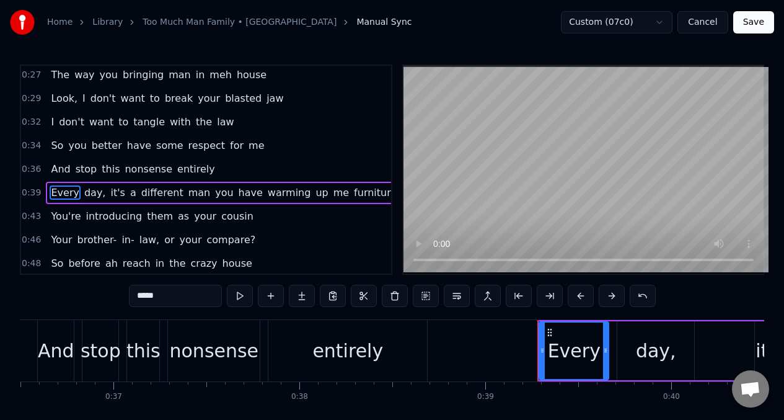
scroll to position [97, 0]
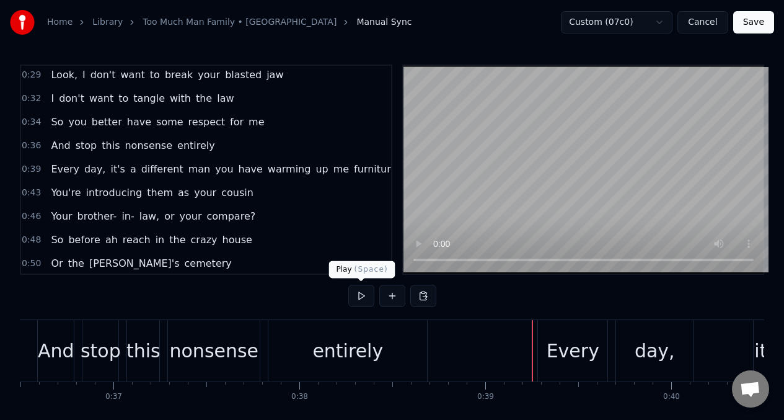
click at [360, 296] on button at bounding box center [361, 295] width 26 height 22
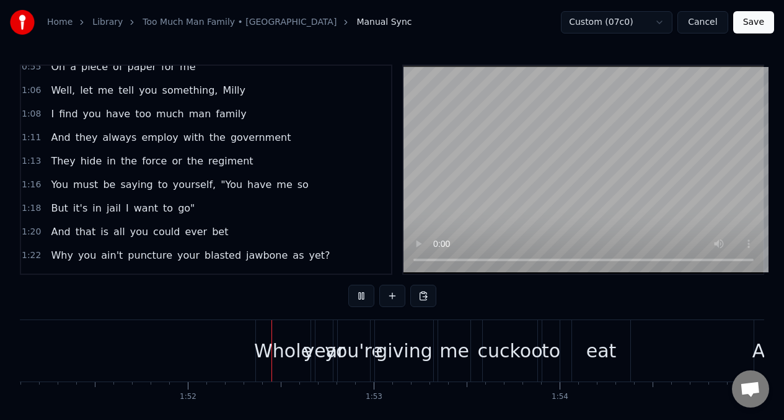
scroll to position [0, 0]
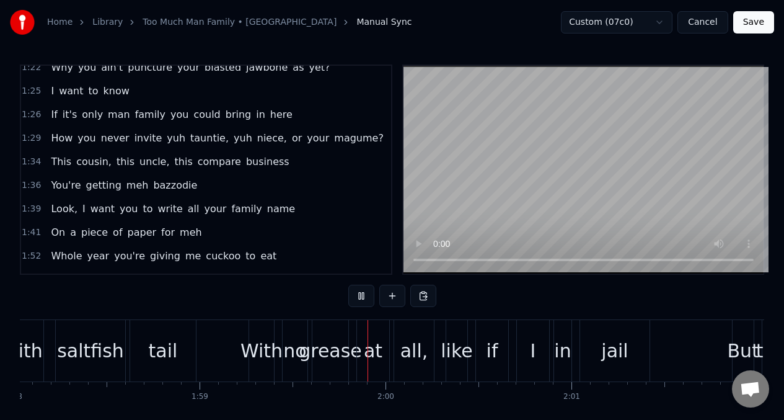
click at [66, 139] on span "How" at bounding box center [62, 138] width 24 height 14
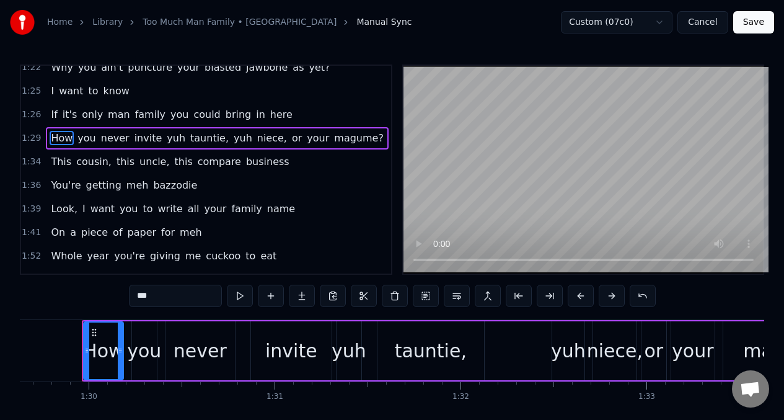
click at [333, 141] on span "magume?" at bounding box center [359, 138] width 52 height 14
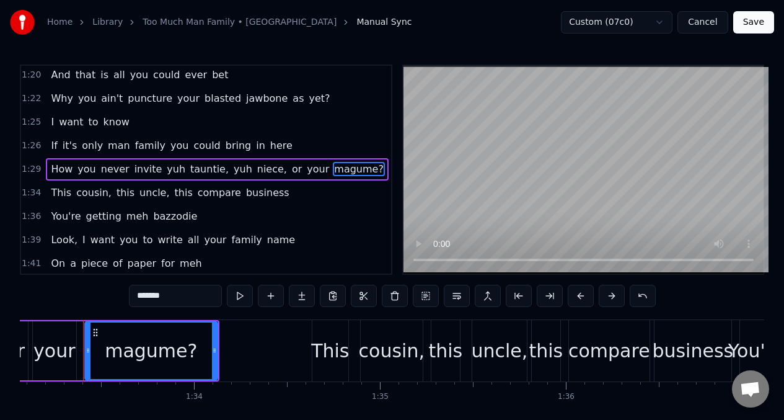
scroll to position [0, 17306]
click at [185, 298] on input "*******" at bounding box center [175, 295] width 93 height 22
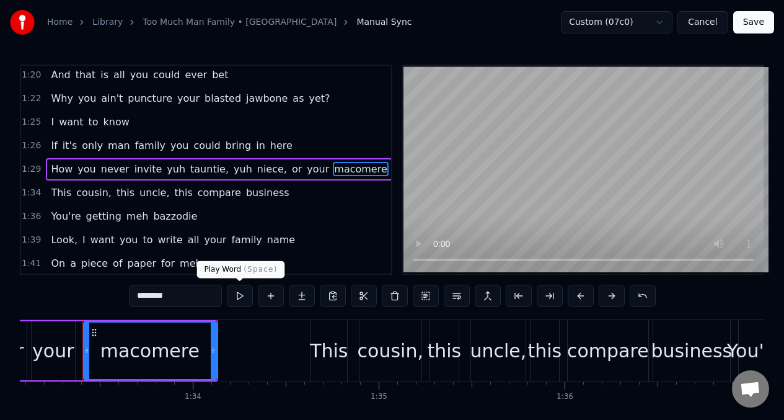
click at [237, 301] on button at bounding box center [240, 295] width 26 height 22
click at [56, 195] on span "This" at bounding box center [61, 192] width 23 height 14
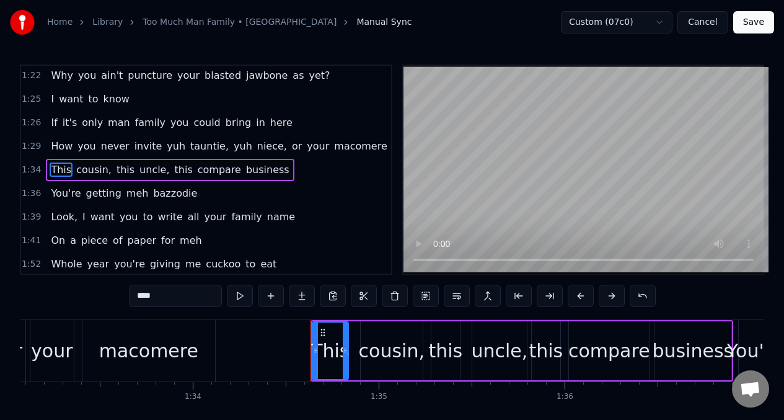
scroll to position [521, 0]
click at [395, 363] on div "cousin," at bounding box center [392, 351] width 66 height 28
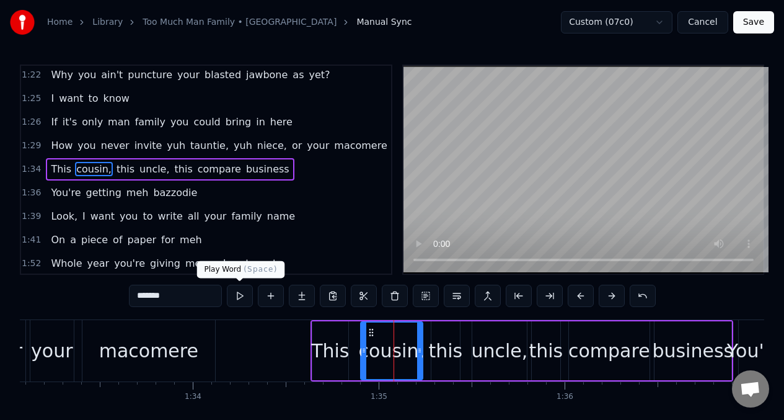
click at [234, 291] on button at bounding box center [240, 295] width 26 height 22
click at [55, 172] on span "This" at bounding box center [61, 169] width 23 height 14
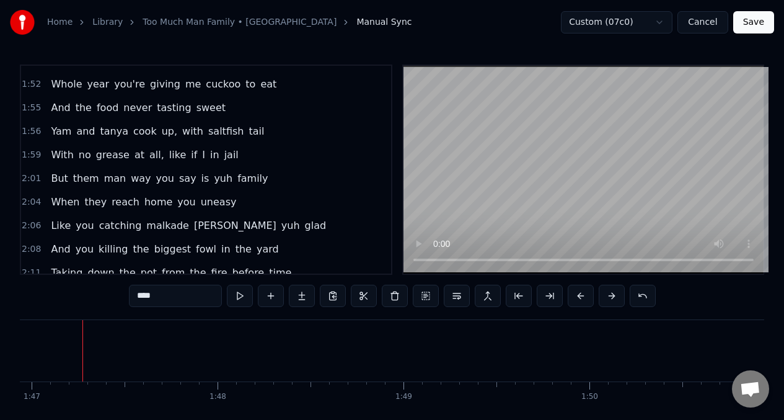
scroll to position [700, 0]
click at [55, 159] on span "With" at bounding box center [62, 155] width 25 height 14
type input "****"
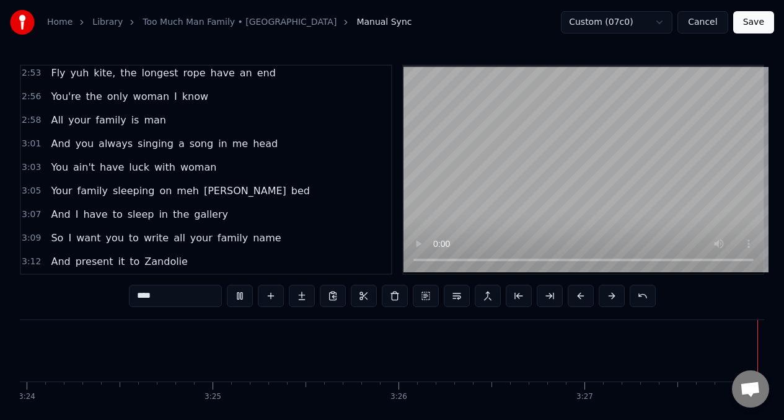
scroll to position [0, 37926]
click at [751, 20] on button "Save" at bounding box center [753, 22] width 41 height 22
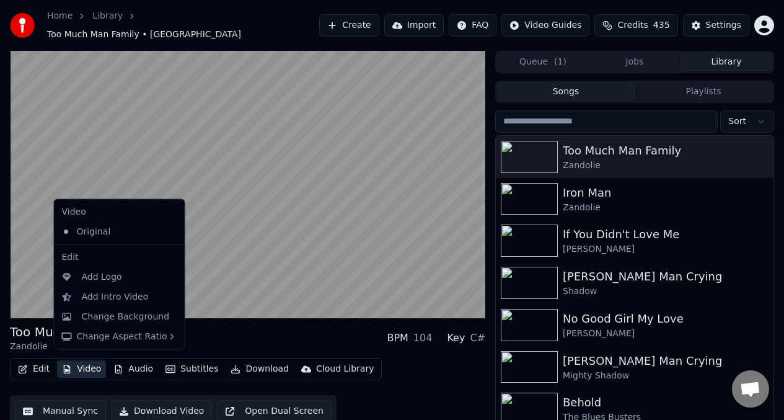
click at [92, 360] on button "Video" at bounding box center [81, 368] width 49 height 17
click at [120, 282] on div "Add Logo" at bounding box center [129, 276] width 95 height 12
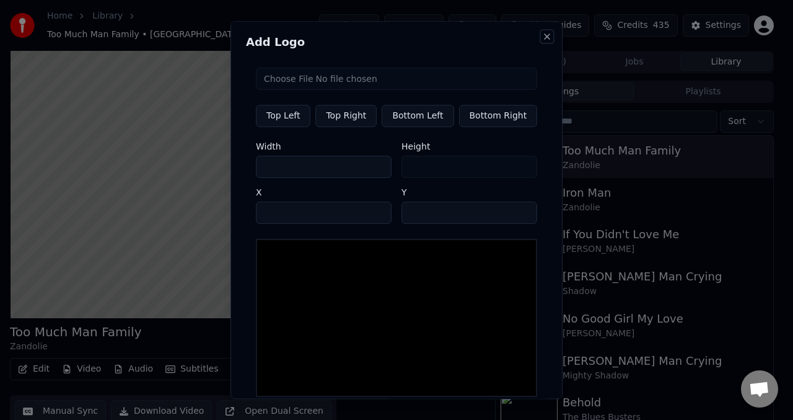
click at [542, 37] on button "Close" at bounding box center [547, 37] width 10 height 10
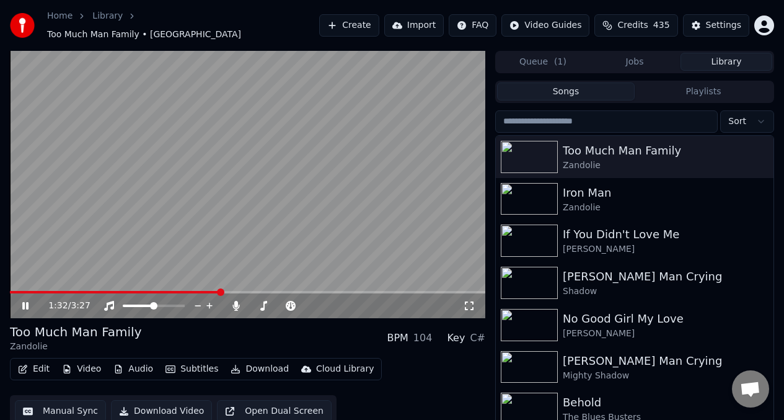
click at [24, 302] on icon at bounding box center [25, 305] width 6 height 7
click at [113, 301] on icon at bounding box center [109, 306] width 12 height 10
click at [240, 301] on icon at bounding box center [236, 306] width 12 height 10
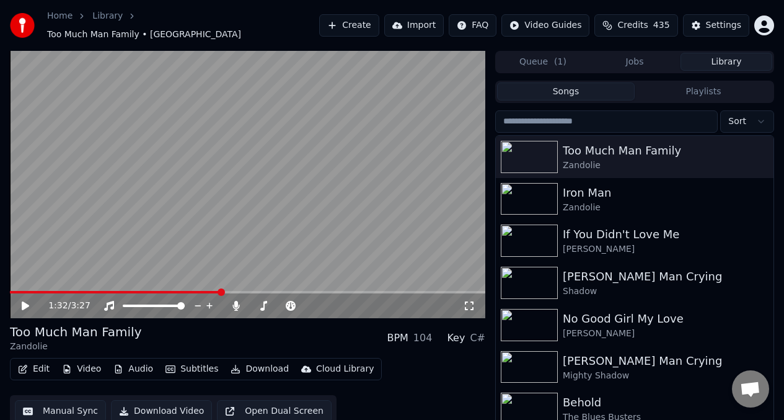
click at [152, 404] on button "Download Video" at bounding box center [161, 411] width 101 height 22
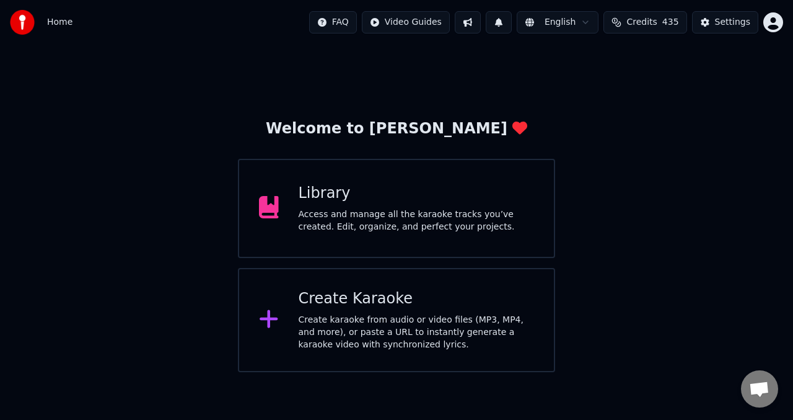
click at [265, 216] on icon at bounding box center [269, 207] width 20 height 22
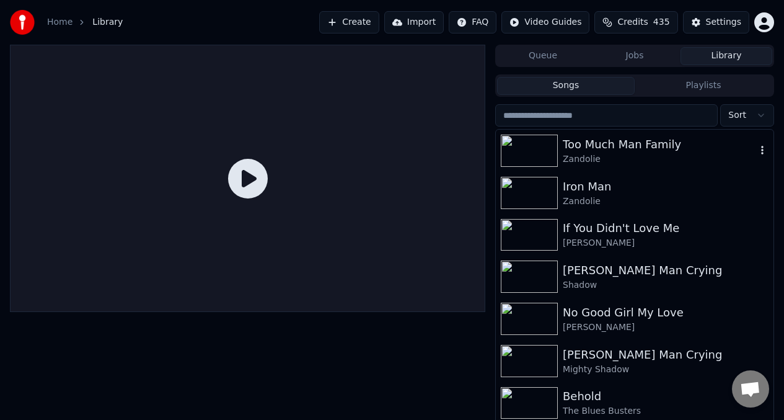
click at [663, 143] on div "Too Much Man Family" at bounding box center [659, 144] width 193 height 17
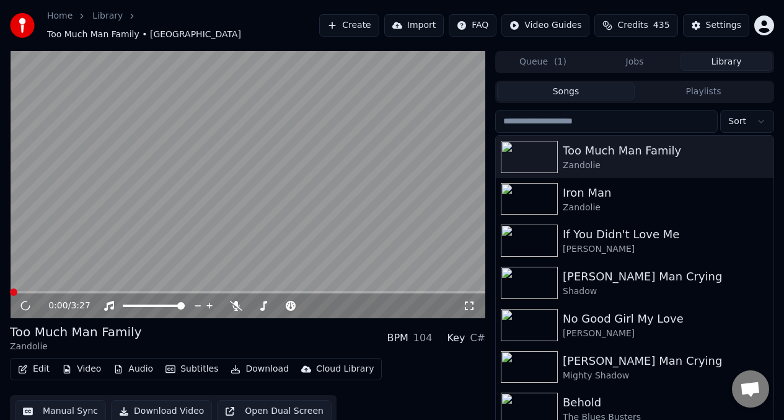
click at [632, 55] on button "Jobs" at bounding box center [635, 62] width 92 height 18
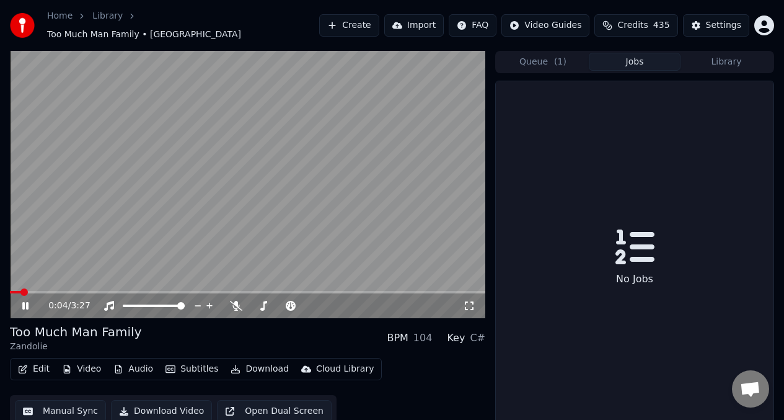
click at [40, 291] on span at bounding box center [247, 292] width 475 height 2
click at [50, 229] on video at bounding box center [247, 184] width 475 height 267
click at [236, 301] on icon at bounding box center [236, 306] width 12 height 10
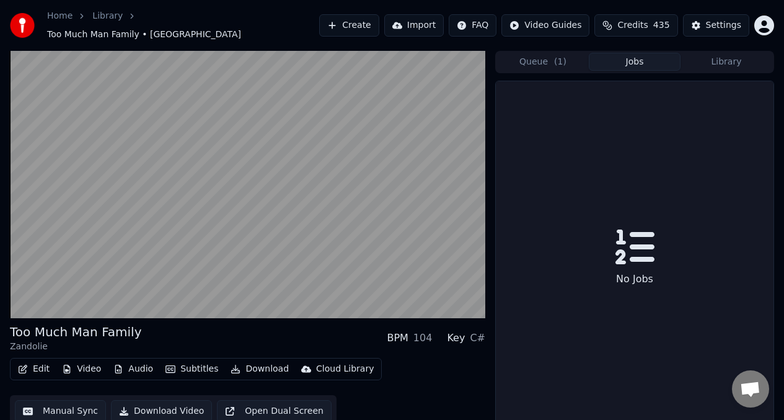
click at [147, 403] on button "Download Video" at bounding box center [161, 411] width 101 height 22
